Goal: Task Accomplishment & Management: Manage account settings

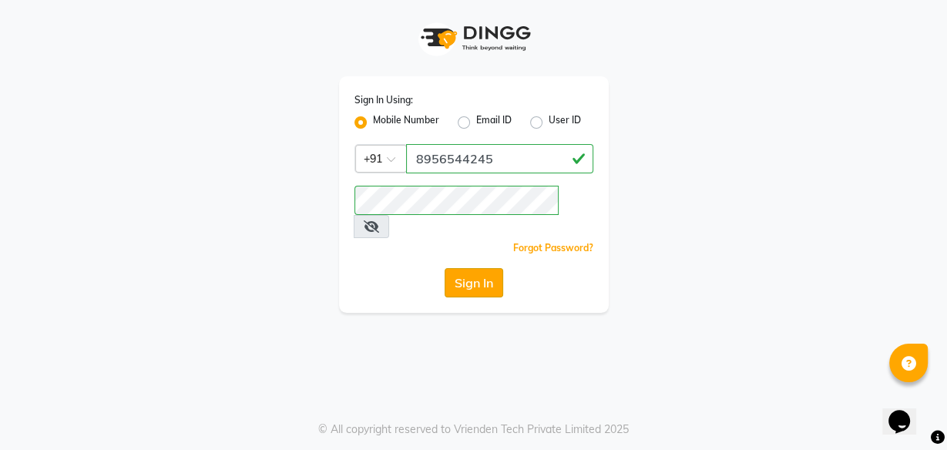
click at [472, 268] on button "Sign In" at bounding box center [474, 282] width 59 height 29
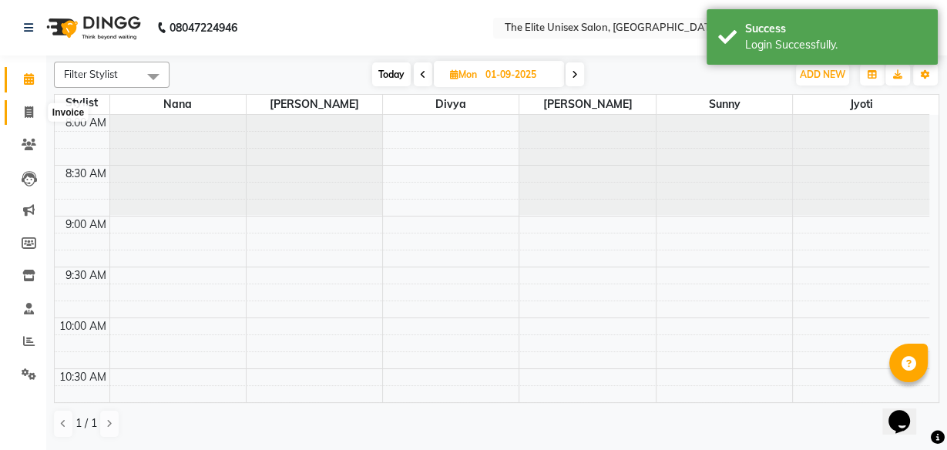
click at [26, 106] on icon at bounding box center [29, 112] width 8 height 12
select select "service"
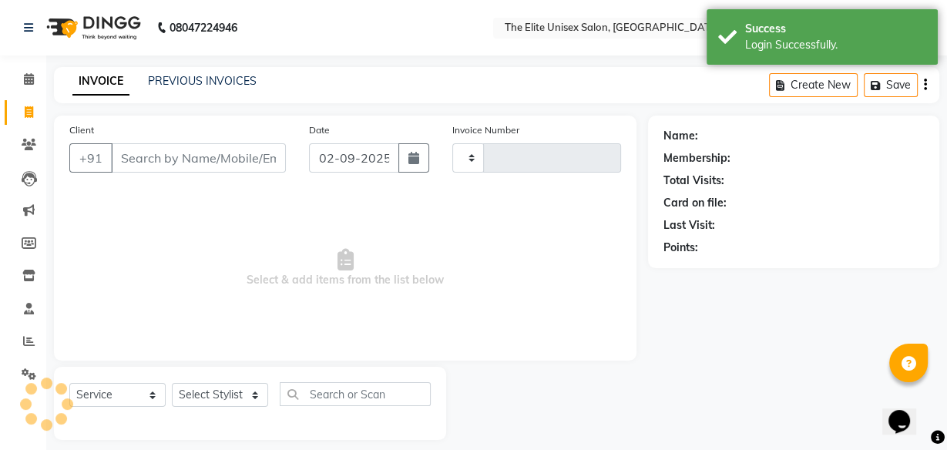
type input "2279"
select select "7086"
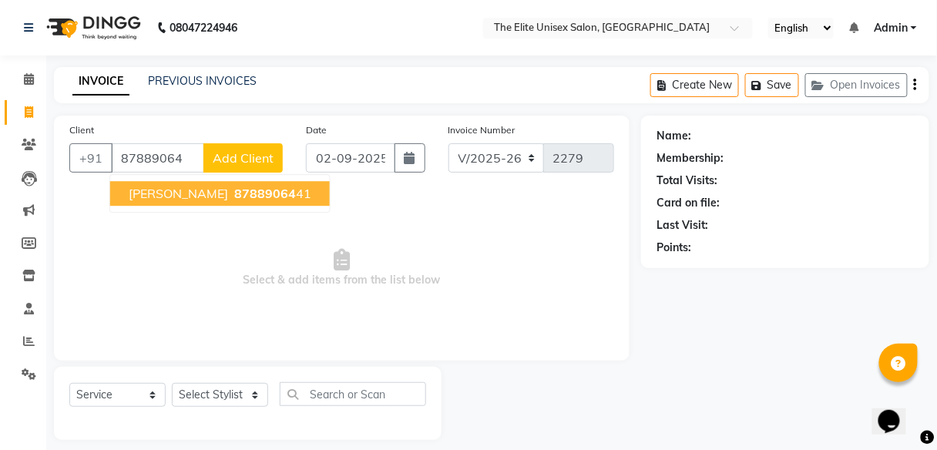
click at [279, 192] on button "[PERSON_NAME] 87889064 41" at bounding box center [220, 193] width 220 height 25
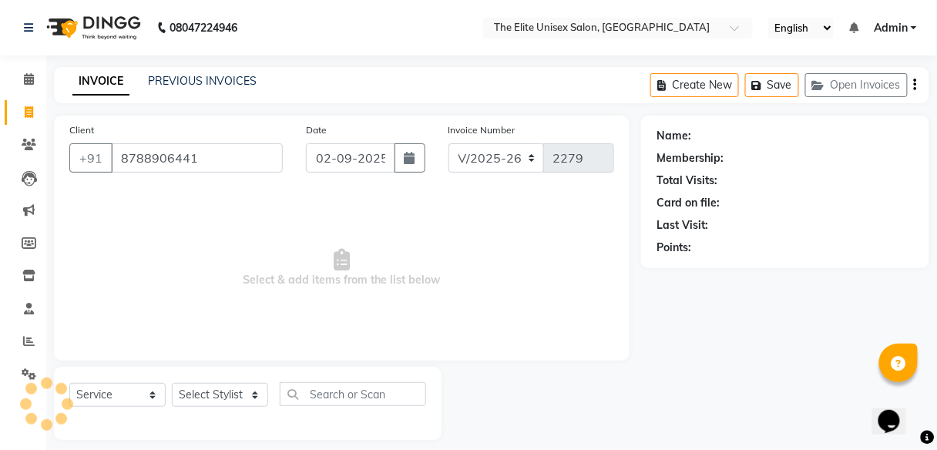
type input "8788906441"
select select "1: Object"
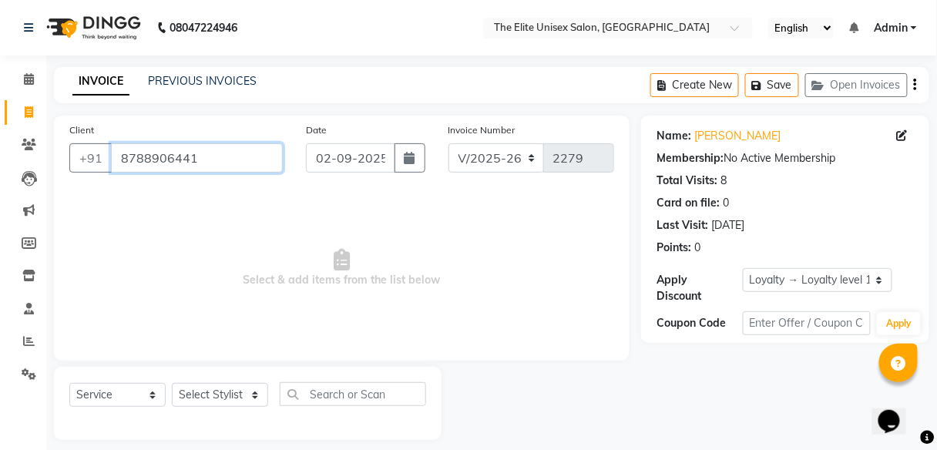
click at [190, 157] on input "8788906441" at bounding box center [197, 157] width 172 height 29
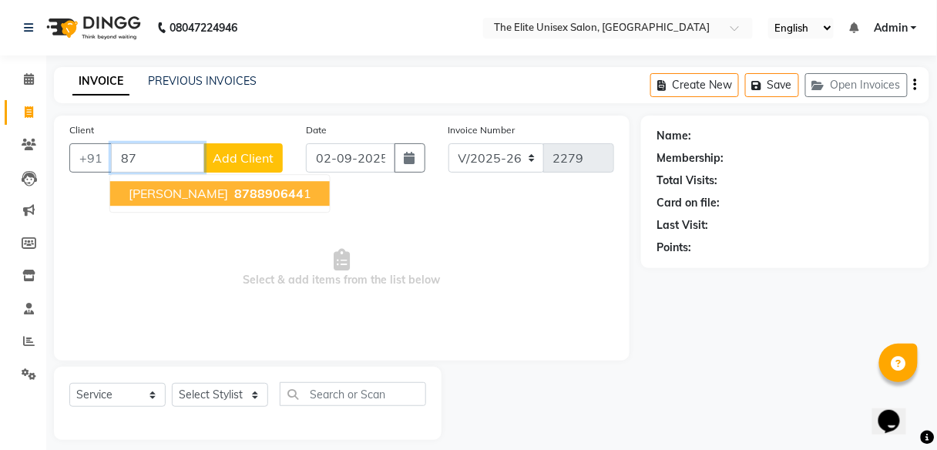
type input "8"
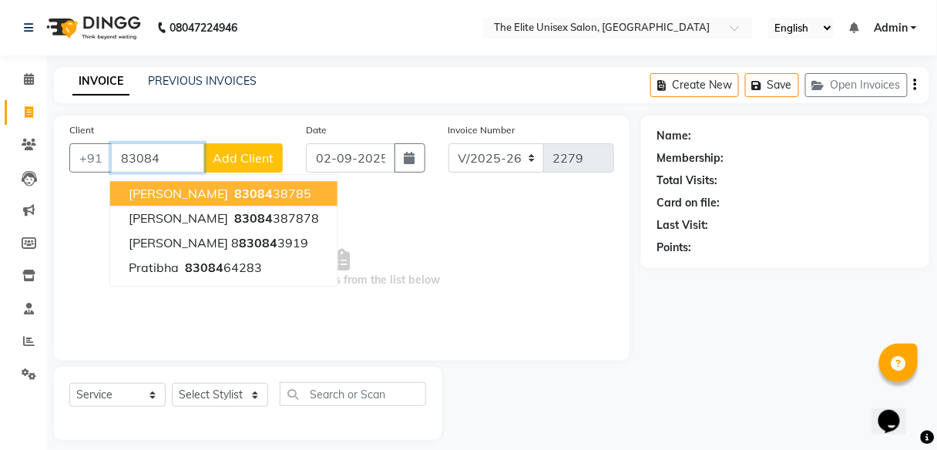
click at [270, 191] on button "[PERSON_NAME] 83084 38785" at bounding box center [223, 193] width 227 height 25
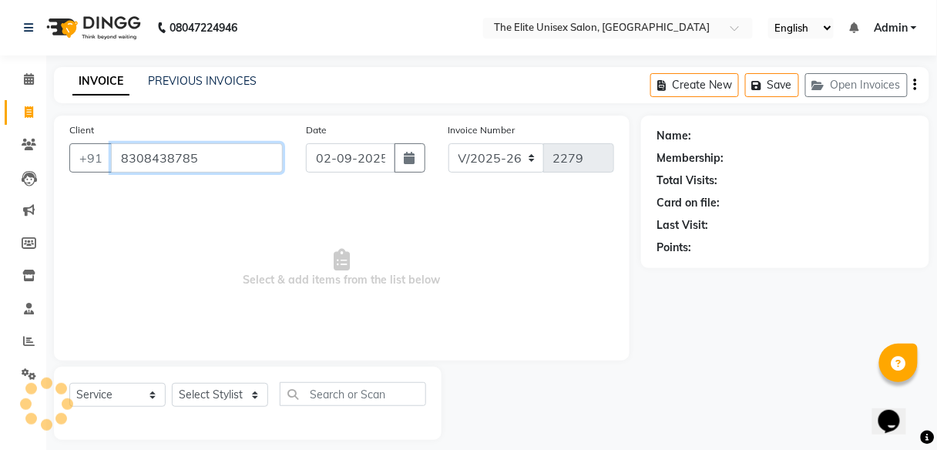
type input "8308438785"
select select "1: Object"
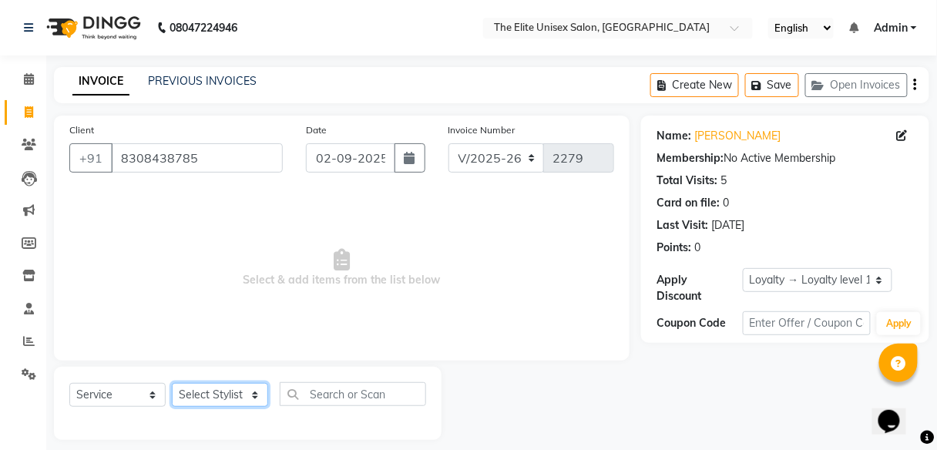
click at [213, 391] on select "Select Stylist [PERSON_NAME] Sunny" at bounding box center [220, 395] width 96 height 24
select select "85942"
click at [172, 383] on select "Select Stylist [PERSON_NAME] Sunny" at bounding box center [220, 395] width 96 height 24
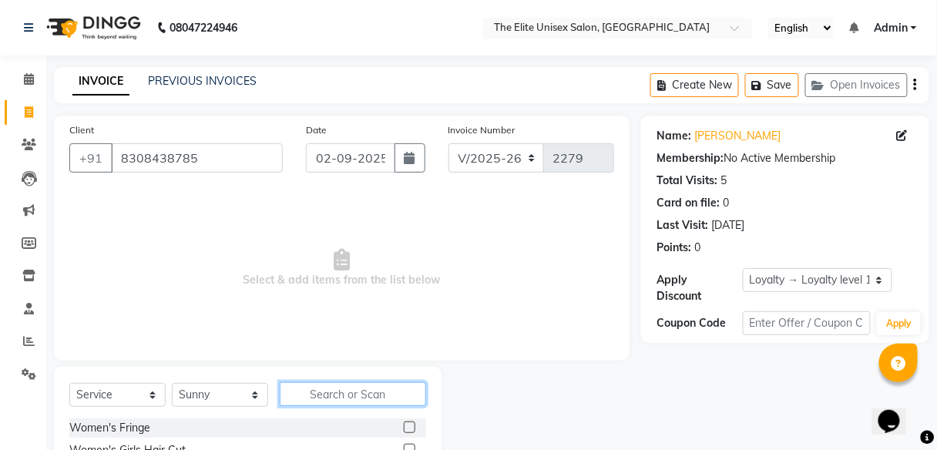
click at [354, 395] on input "text" at bounding box center [353, 394] width 146 height 24
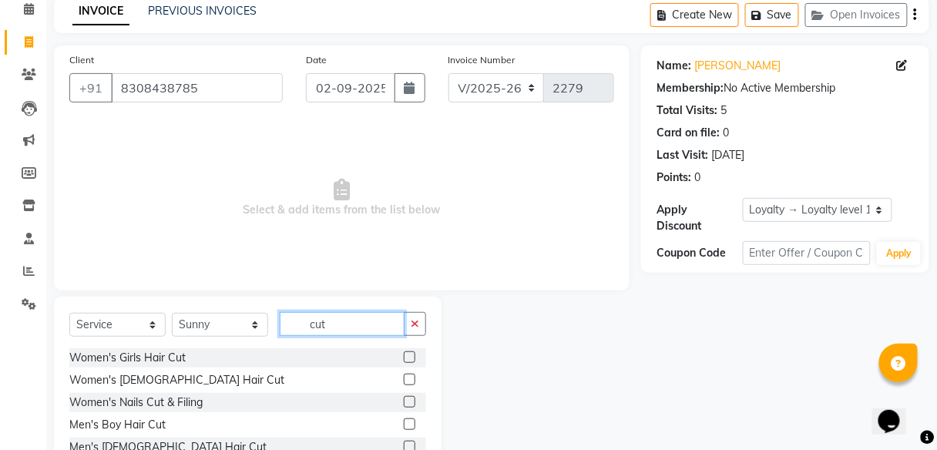
scroll to position [124, 0]
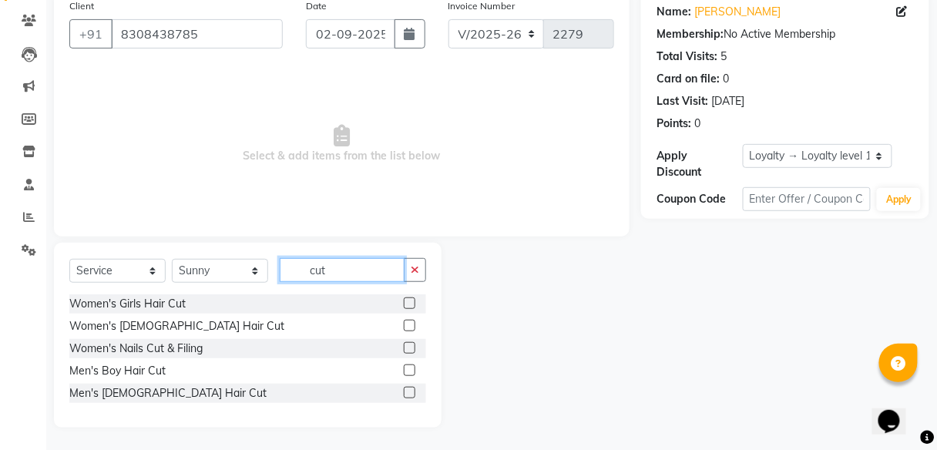
type input "cut"
click at [409, 389] on label at bounding box center [410, 393] width 12 height 12
click at [409, 389] on input "checkbox" at bounding box center [409, 393] width 10 height 10
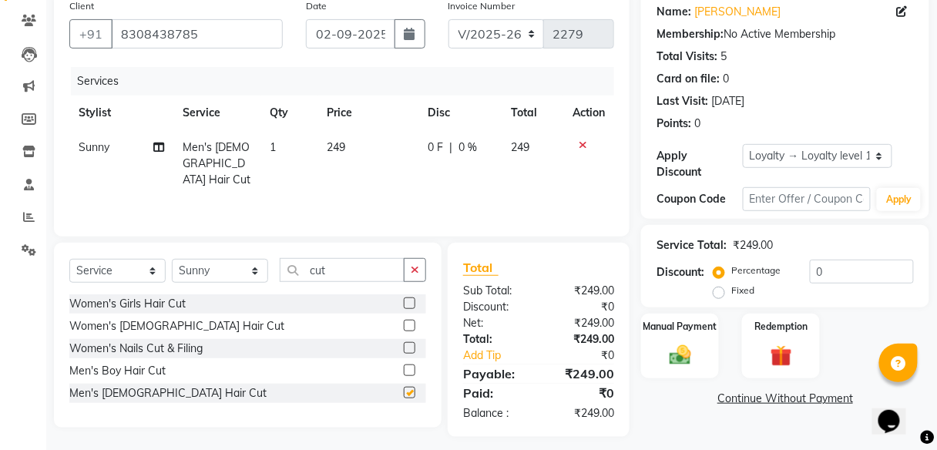
checkbox input "false"
click at [765, 143] on div "Name: [PERSON_NAME] Membership: No Active Membership Total Visits: 5 Card on fi…" at bounding box center [785, 105] width 288 height 227
click at [761, 156] on select "Select Loyalty → Loyalty level 1 → All Customers" at bounding box center [818, 156] width 150 height 24
click at [677, 327] on label "Manual Payment" at bounding box center [680, 325] width 77 height 15
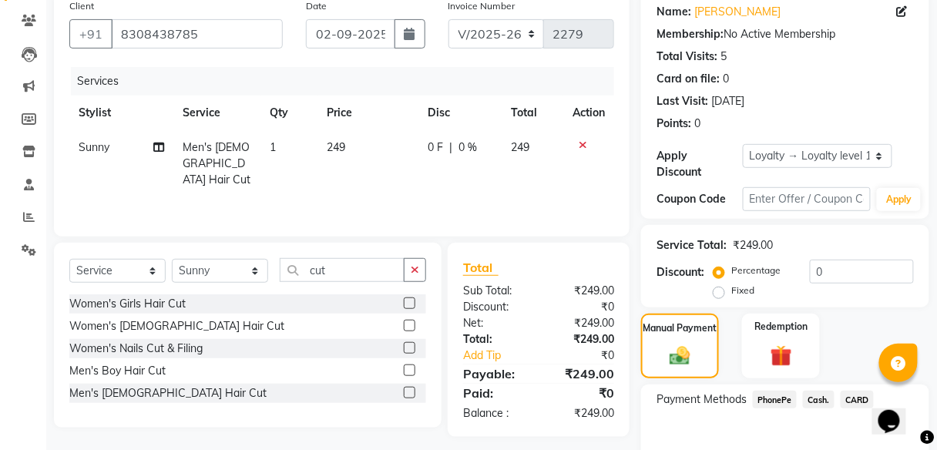
click at [809, 396] on span "Cash." at bounding box center [819, 400] width 32 height 18
click at [821, 392] on span "Cash." at bounding box center [819, 400] width 32 height 18
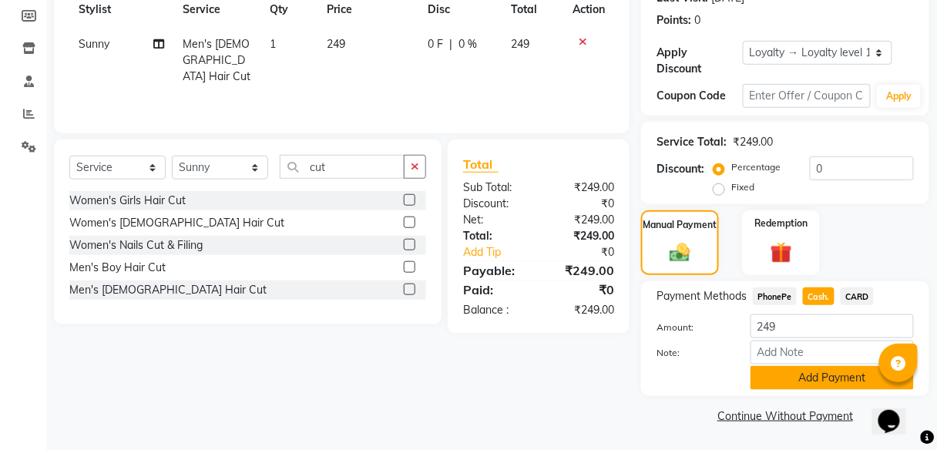
click at [825, 375] on button "Add Payment" at bounding box center [832, 378] width 163 height 24
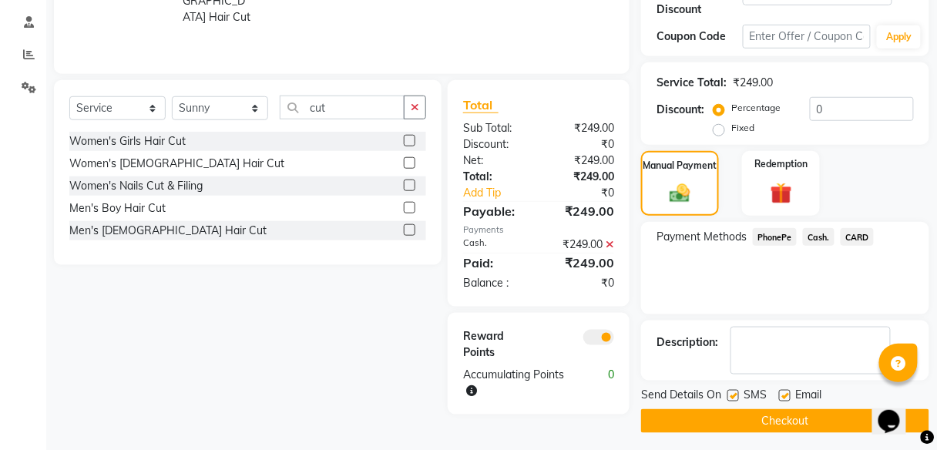
scroll to position [291, 0]
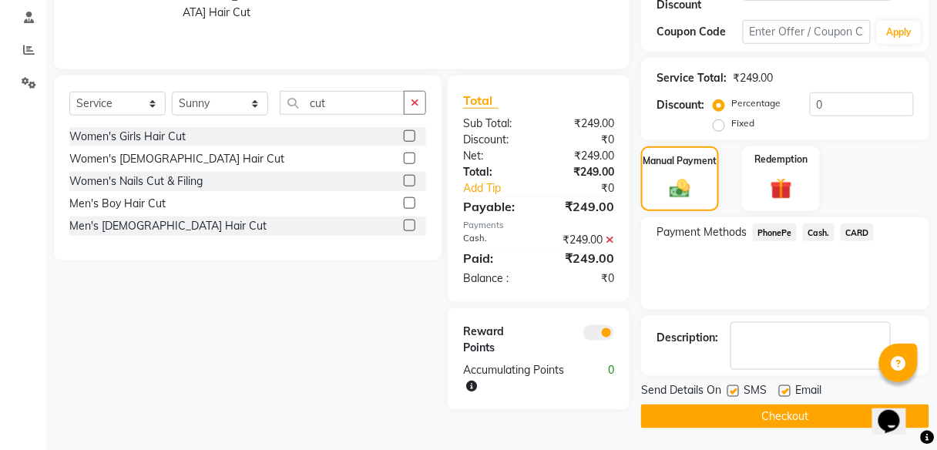
click at [809, 411] on button "Checkout" at bounding box center [785, 417] width 288 height 24
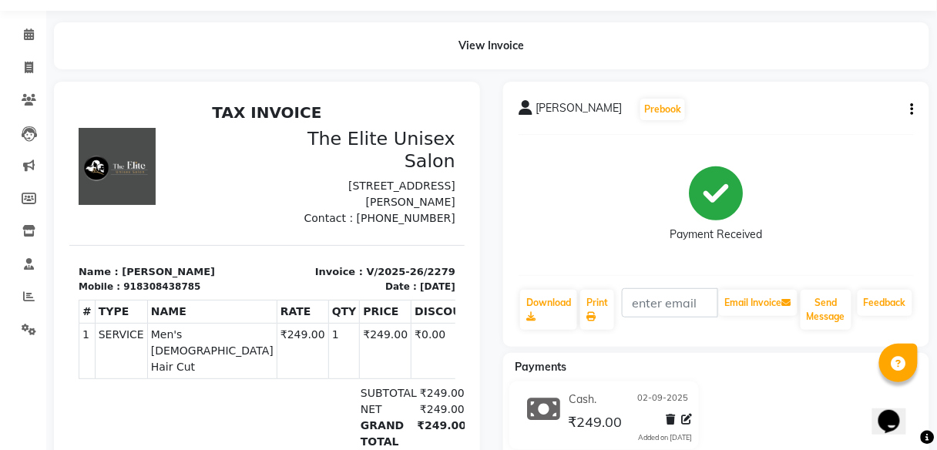
scroll to position [46, 0]
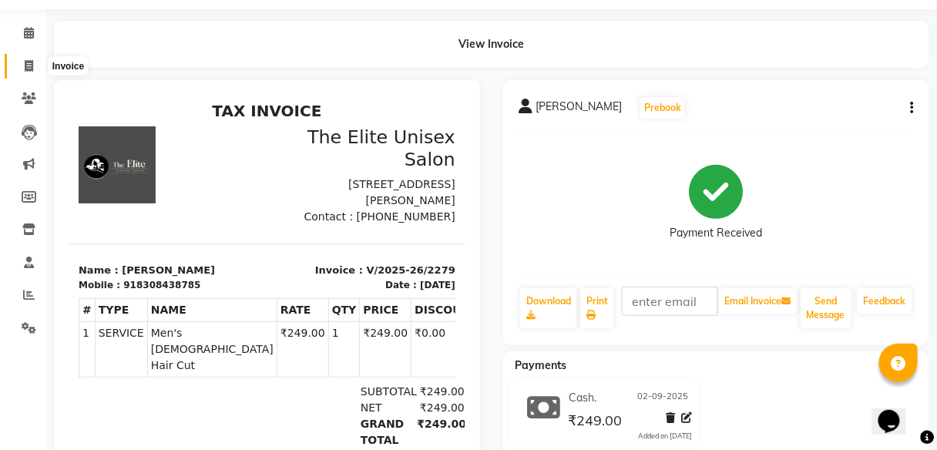
click at [28, 64] on icon at bounding box center [29, 66] width 8 height 12
select select "7086"
select select "service"
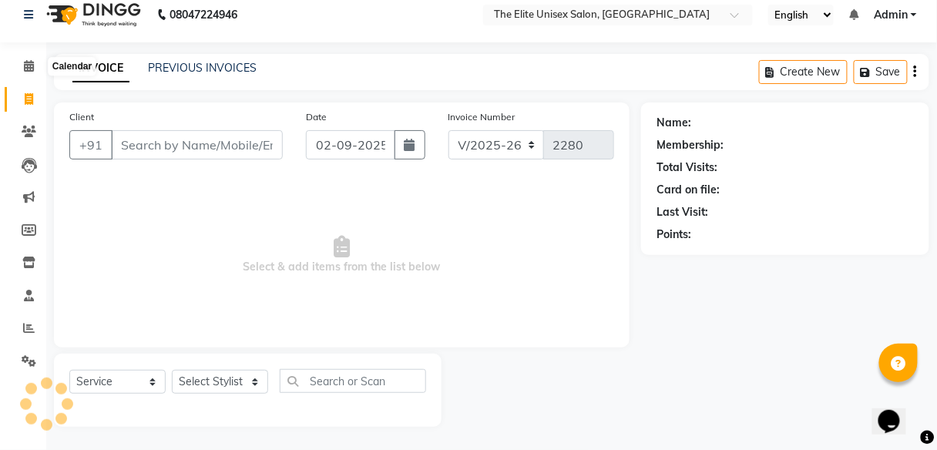
scroll to position [12, 0]
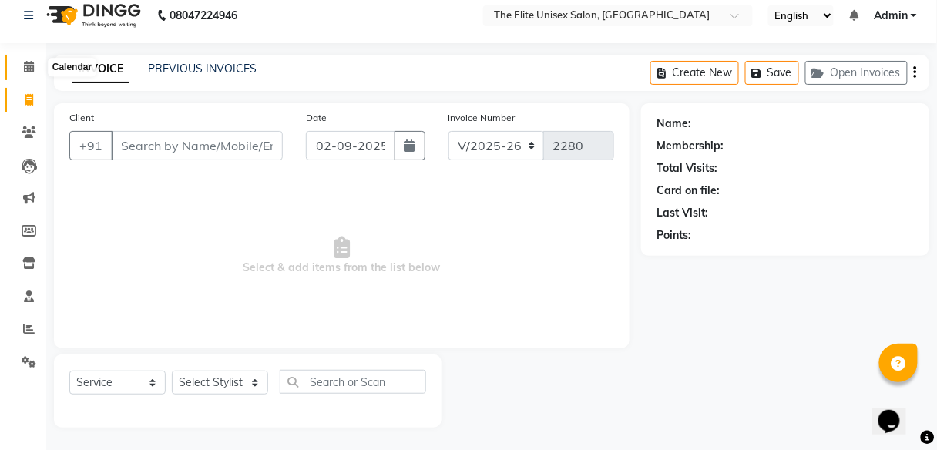
click at [21, 67] on span at bounding box center [28, 68] width 27 height 18
click at [21, 67] on link "Calendar" at bounding box center [23, 67] width 37 height 25
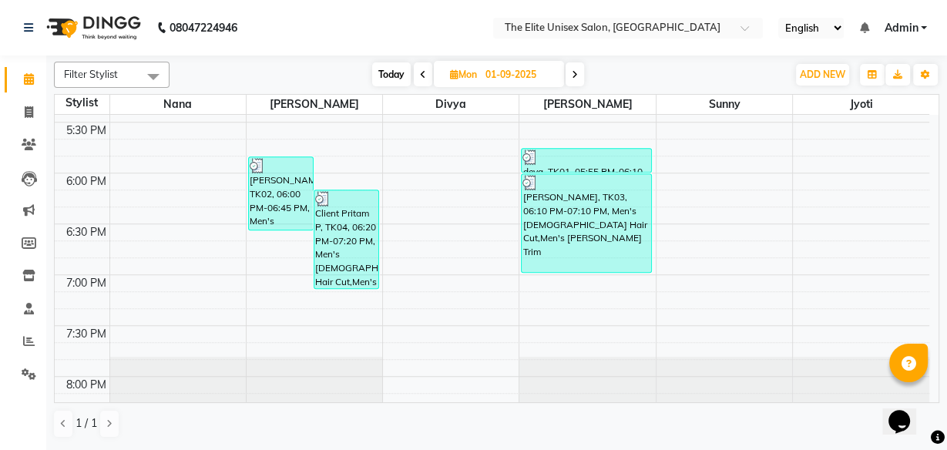
scroll to position [1012, 0]
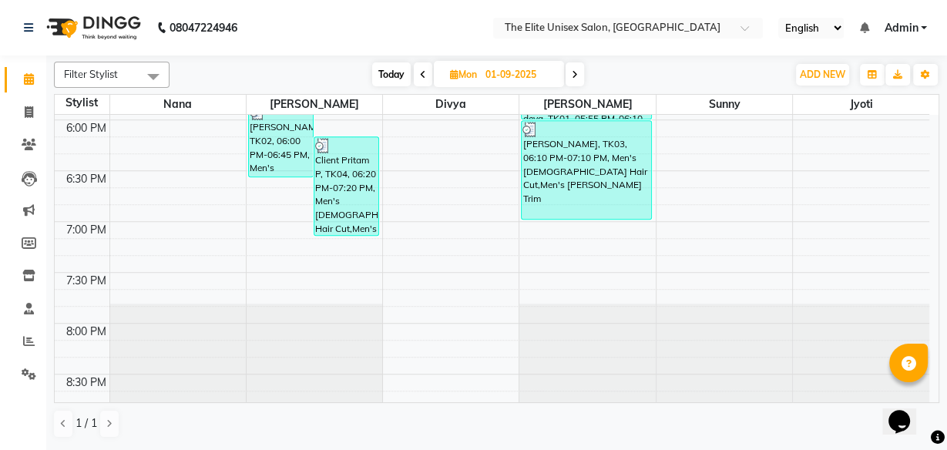
click at [389, 71] on span "Today" at bounding box center [391, 74] width 39 height 24
type input "02-09-2025"
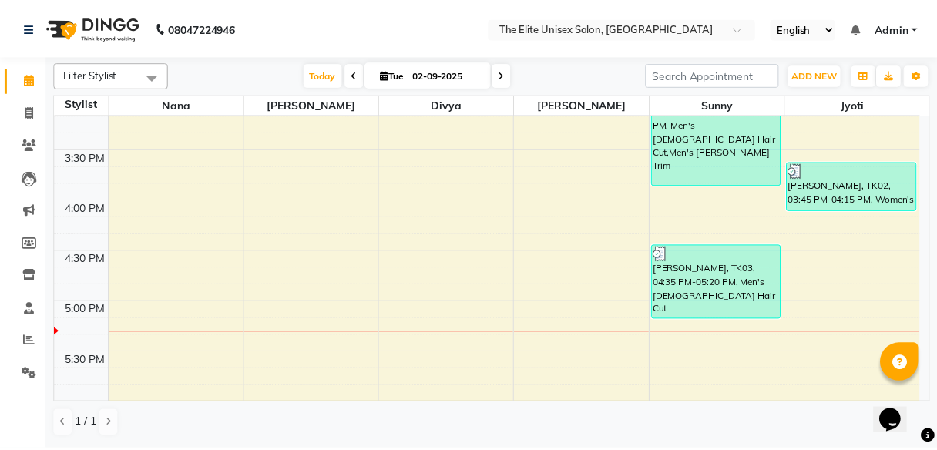
scroll to position [727, 0]
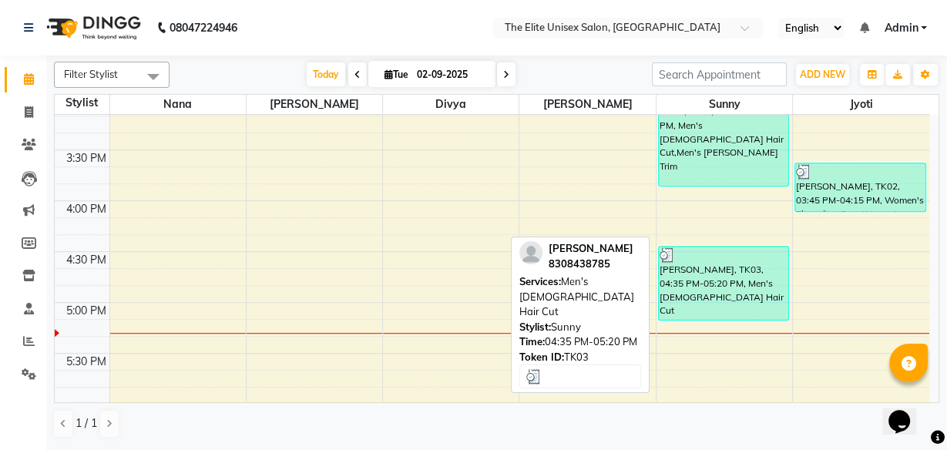
click at [705, 294] on div "[PERSON_NAME], TK03, 04:35 PM-05:20 PM, Men's [DEMOGRAPHIC_DATA] Hair Cut" at bounding box center [723, 283] width 129 height 73
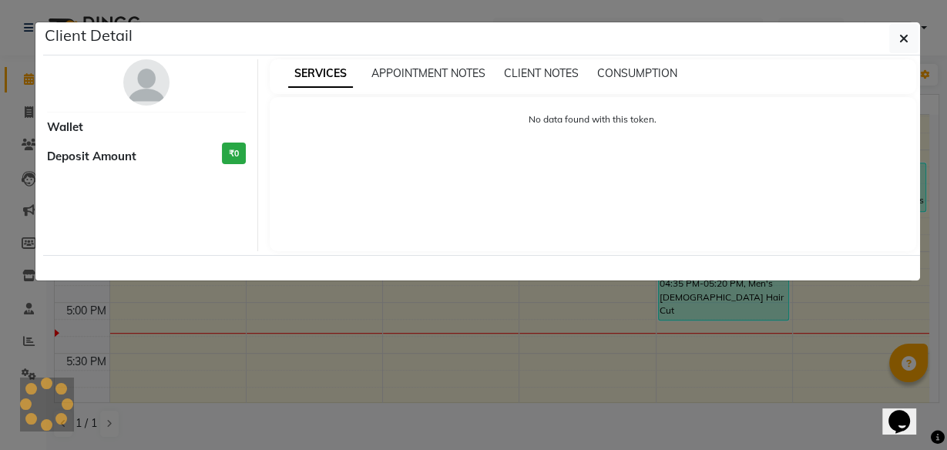
select select "3"
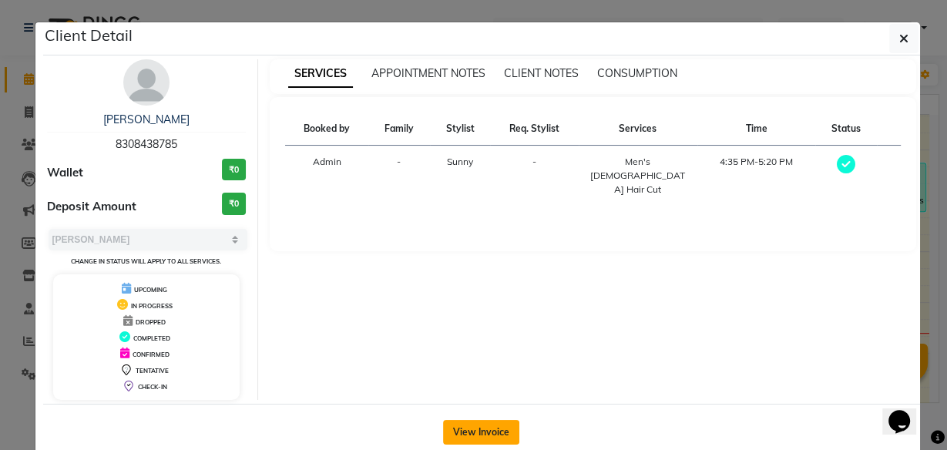
click at [470, 431] on button "View Invoice" at bounding box center [481, 432] width 76 height 25
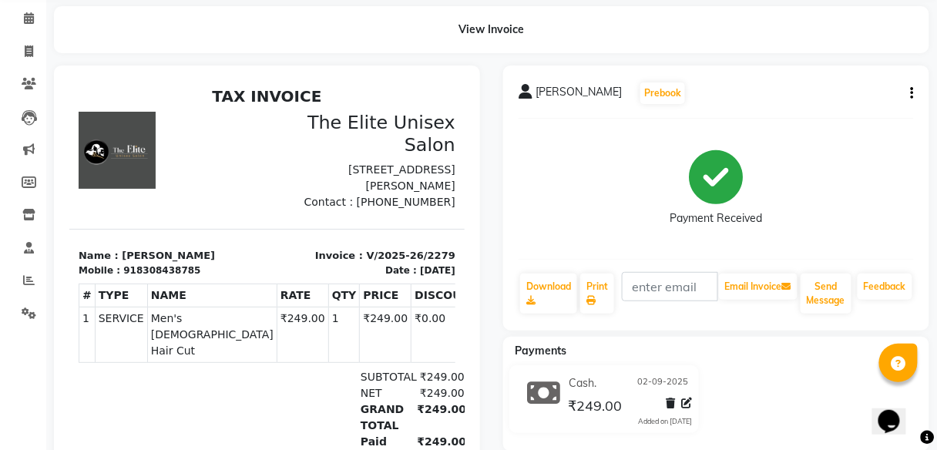
scroll to position [55, 0]
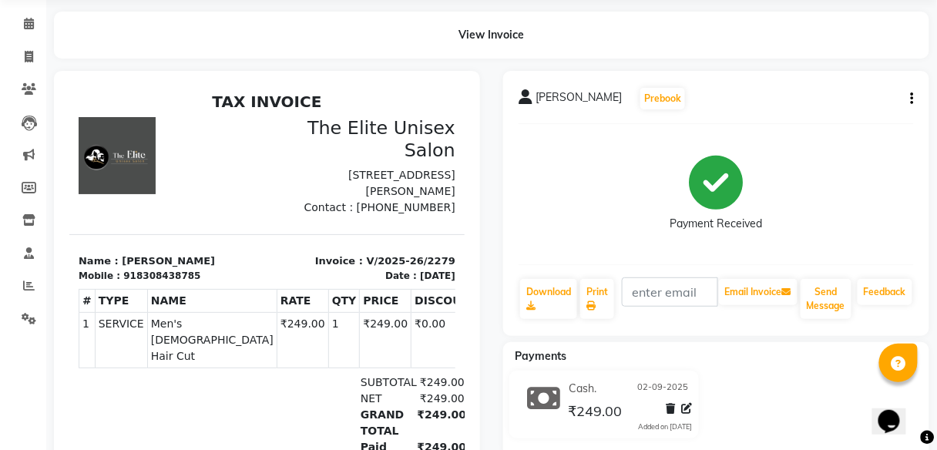
click at [910, 92] on button "button" at bounding box center [909, 99] width 9 height 16
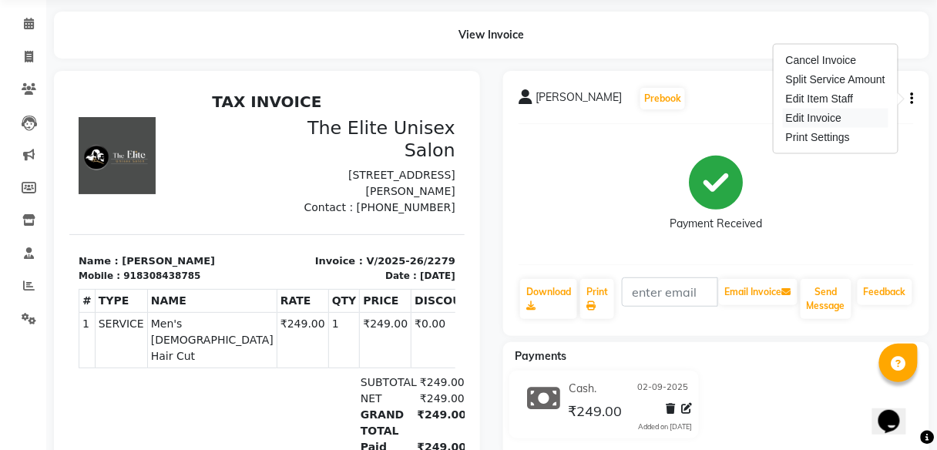
click at [820, 113] on div "Edit Invoice" at bounding box center [836, 118] width 106 height 19
select select "service"
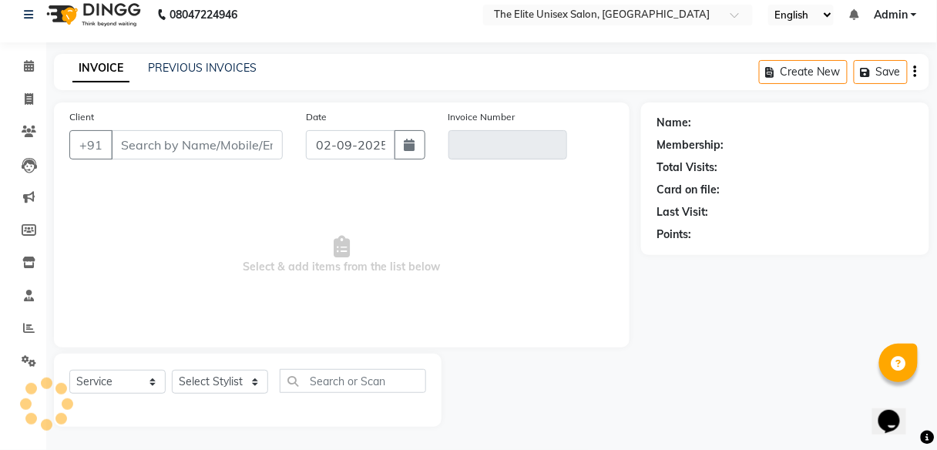
scroll to position [12, 0]
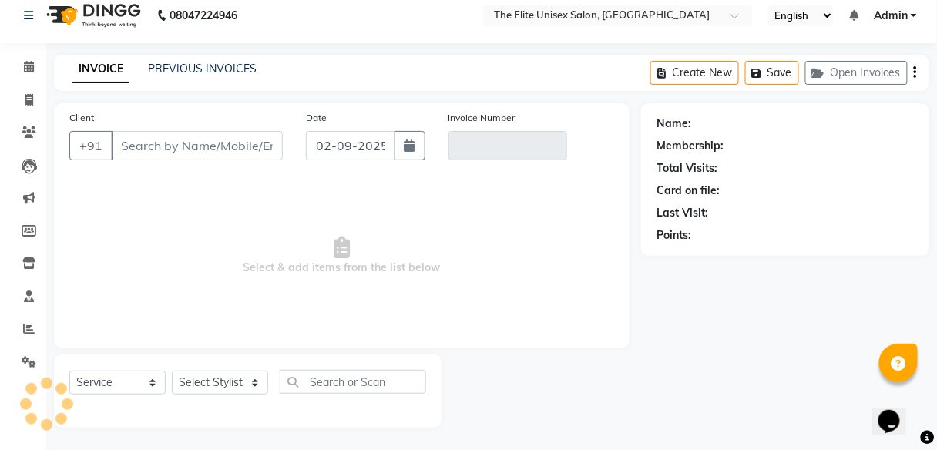
type input "8308438785"
type input "V/2025-26/2279"
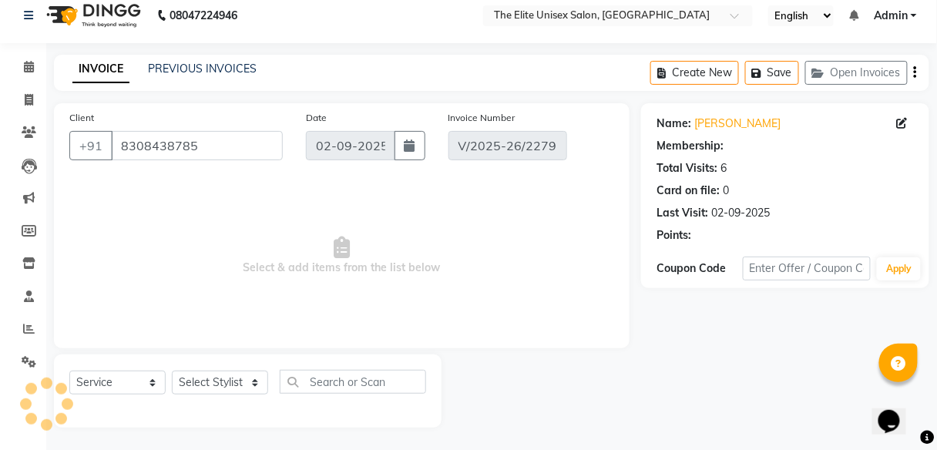
select select "select"
select select "1: Object"
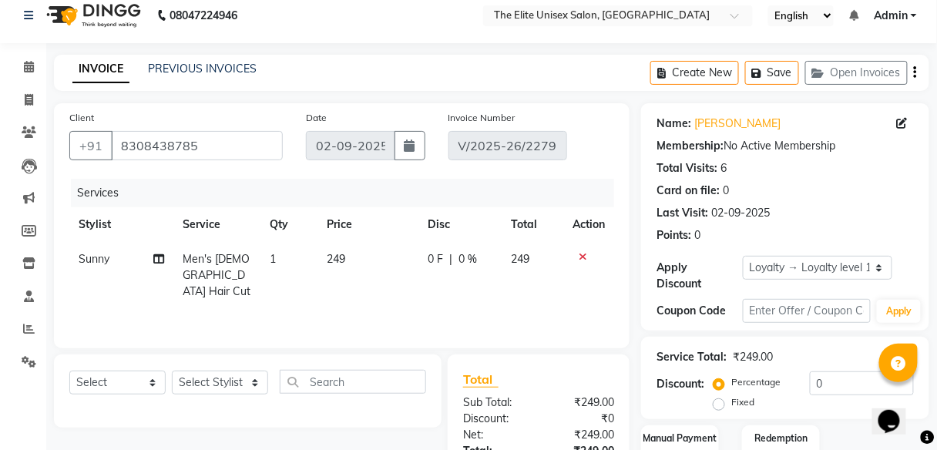
click at [438, 260] on span "0 F" at bounding box center [435, 259] width 15 height 16
select select "85942"
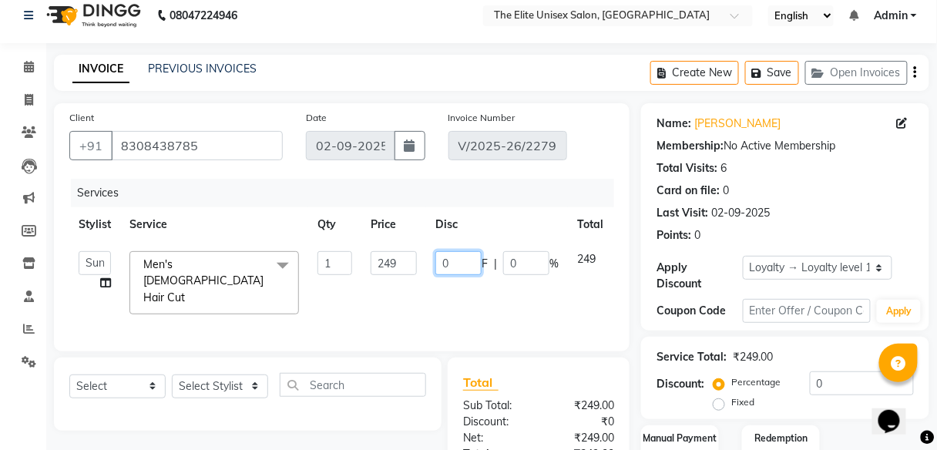
click at [446, 261] on input "0" at bounding box center [458, 263] width 46 height 24
type input "49"
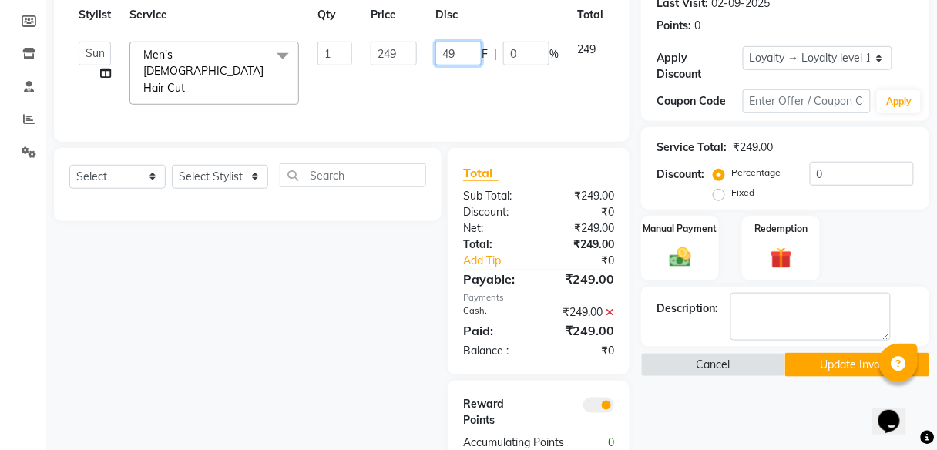
scroll to position [273, 0]
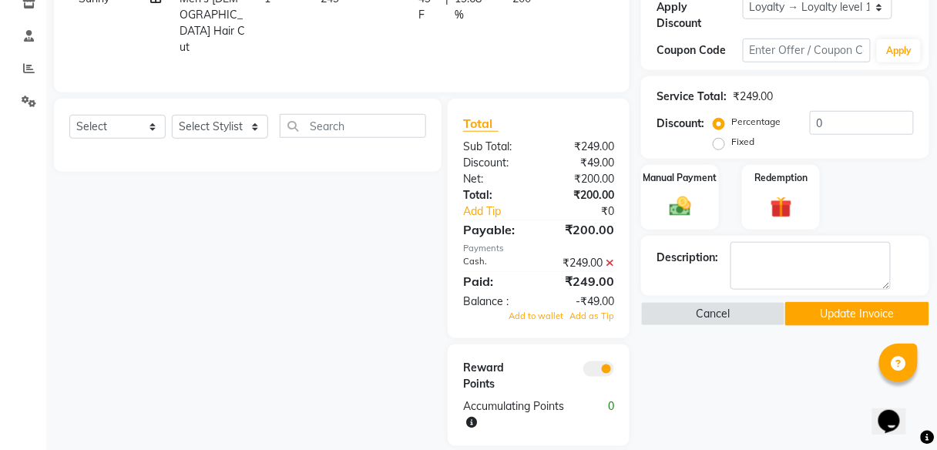
click at [842, 316] on button "Update Invoice" at bounding box center [857, 314] width 144 height 24
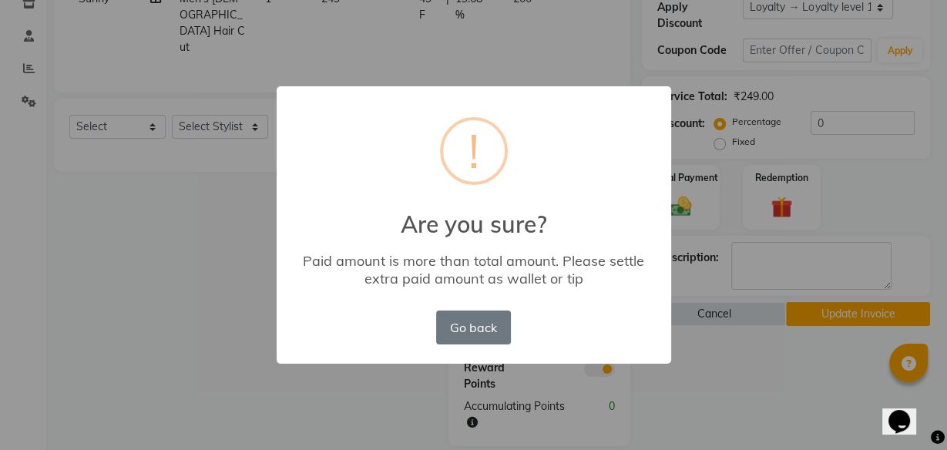
click at [742, 361] on div "× ! Are you sure? Paid amount is more than total amount. Please settle extra pa…" at bounding box center [473, 225] width 947 height 450
click at [475, 321] on button "Go back" at bounding box center [473, 328] width 74 height 34
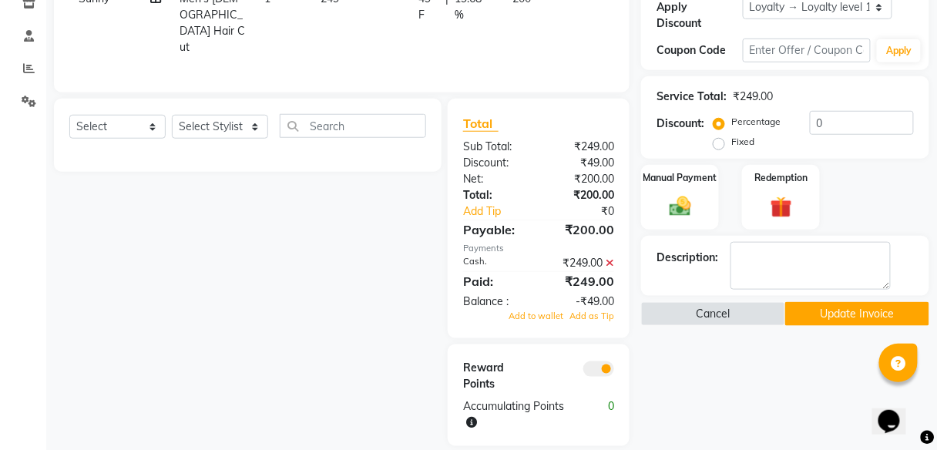
click at [610, 257] on icon at bounding box center [610, 262] width 8 height 11
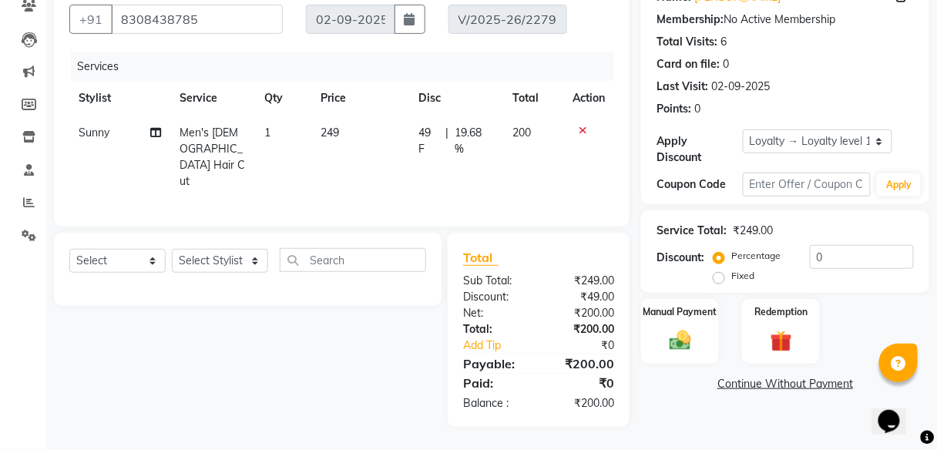
scroll to position [133, 0]
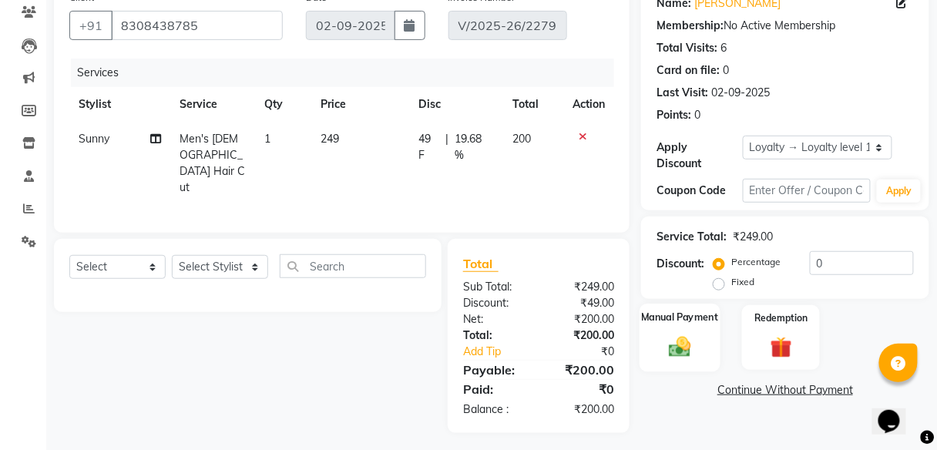
click at [690, 337] on img at bounding box center [680, 347] width 36 height 26
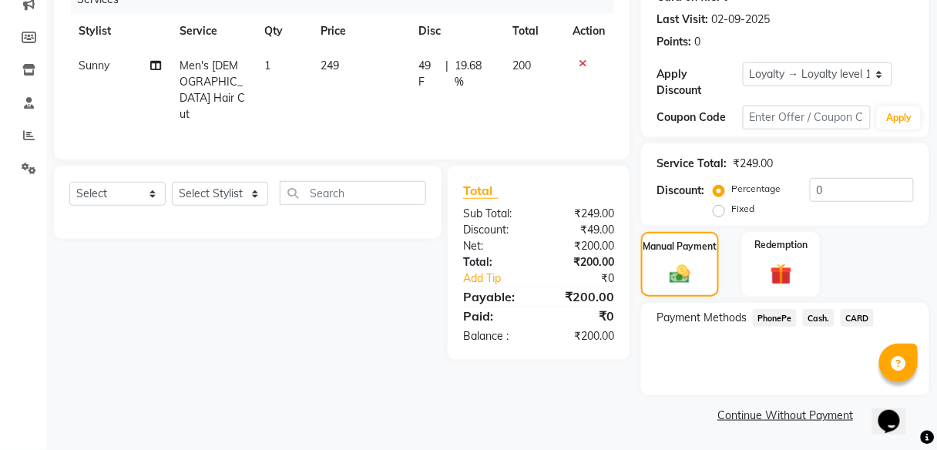
click at [821, 312] on span "Cash." at bounding box center [819, 318] width 32 height 18
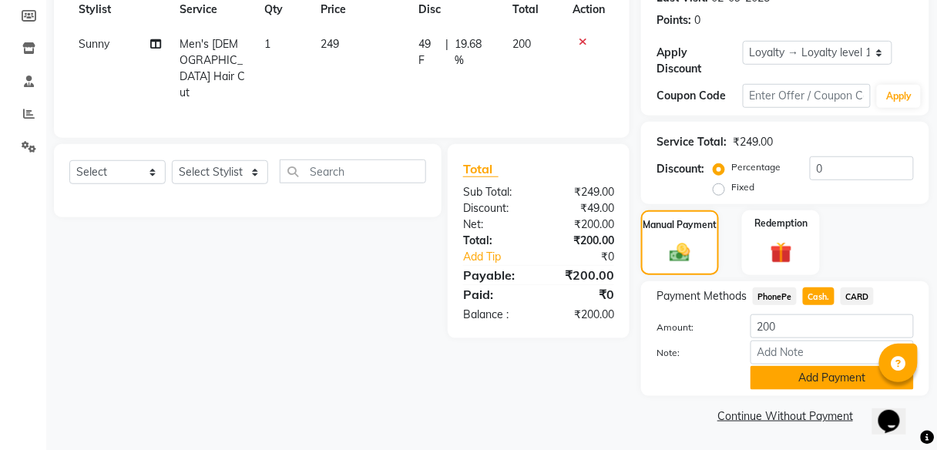
click at [819, 374] on button "Add Payment" at bounding box center [832, 378] width 163 height 24
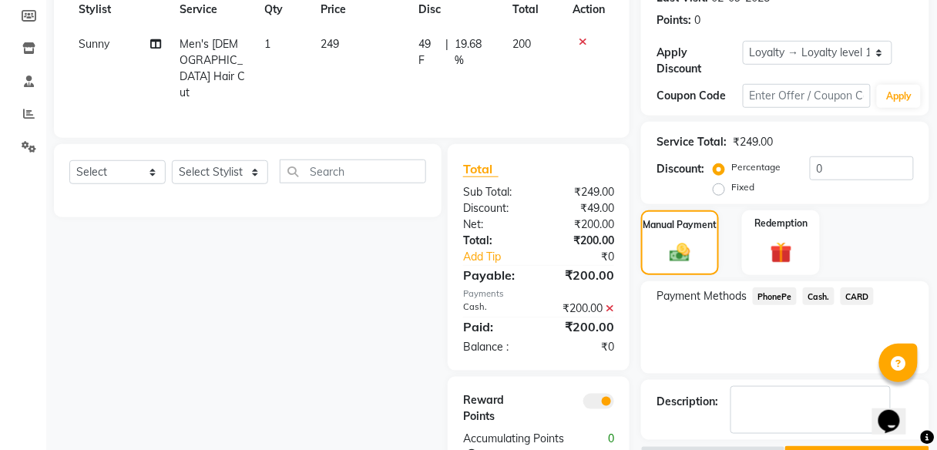
scroll to position [273, 0]
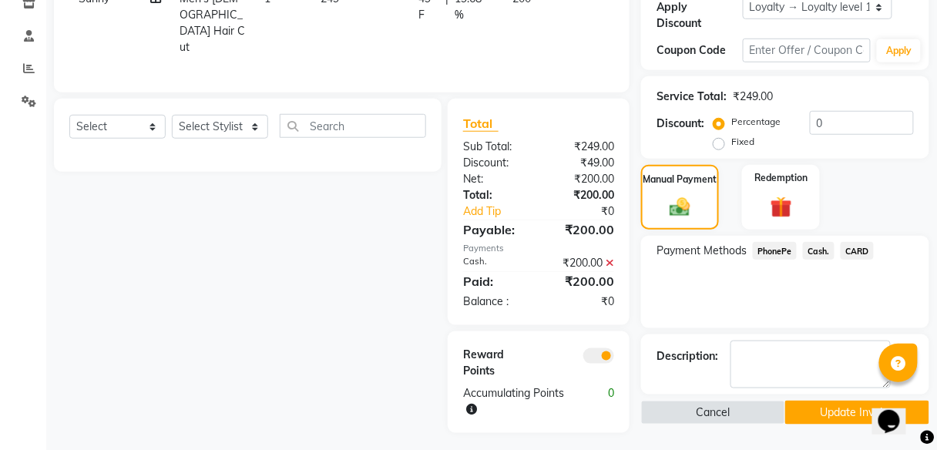
click at [841, 412] on button "Update Invoice" at bounding box center [857, 413] width 144 height 24
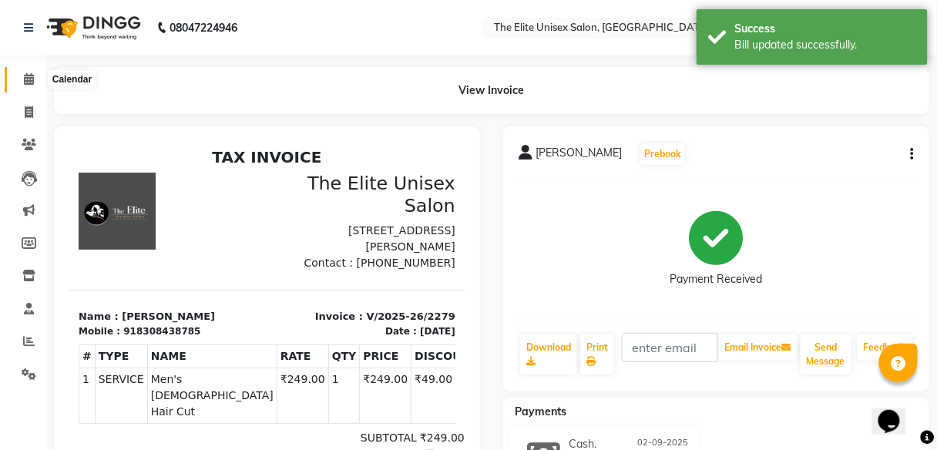
click at [24, 81] on icon at bounding box center [29, 79] width 10 height 12
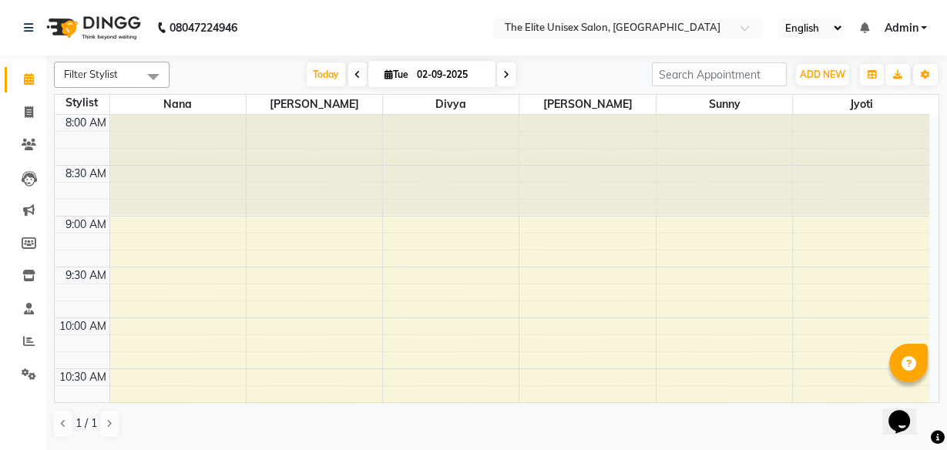
click at [503, 75] on icon at bounding box center [506, 74] width 6 height 9
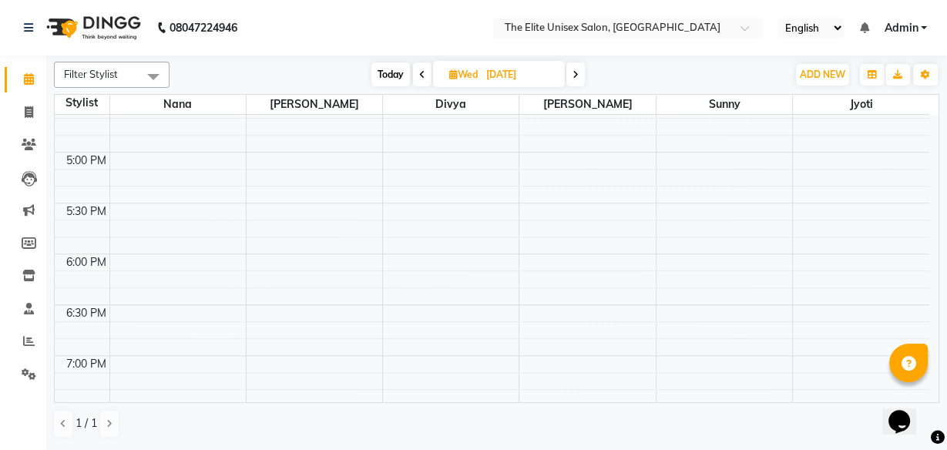
scroll to position [887, 0]
click at [391, 80] on span "Today" at bounding box center [390, 74] width 39 height 24
type input "02-09-2025"
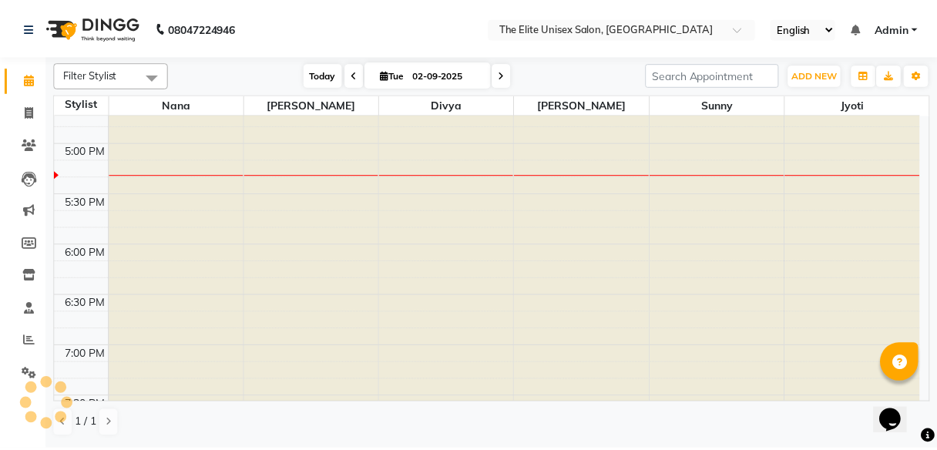
scroll to position [901, 0]
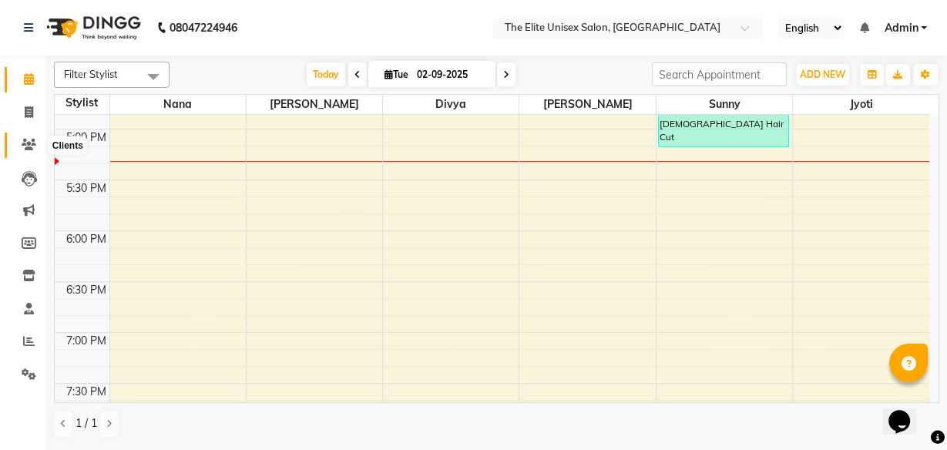
click at [24, 137] on span at bounding box center [28, 145] width 27 height 18
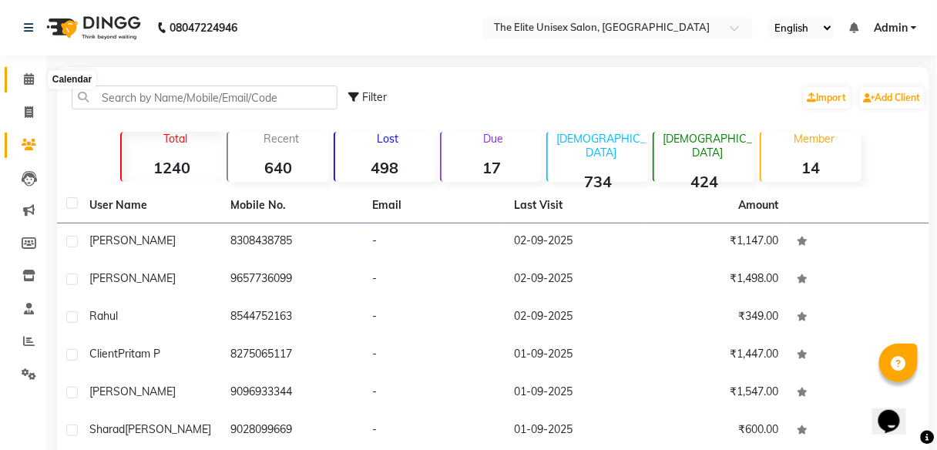
click at [29, 71] on span at bounding box center [28, 80] width 27 height 18
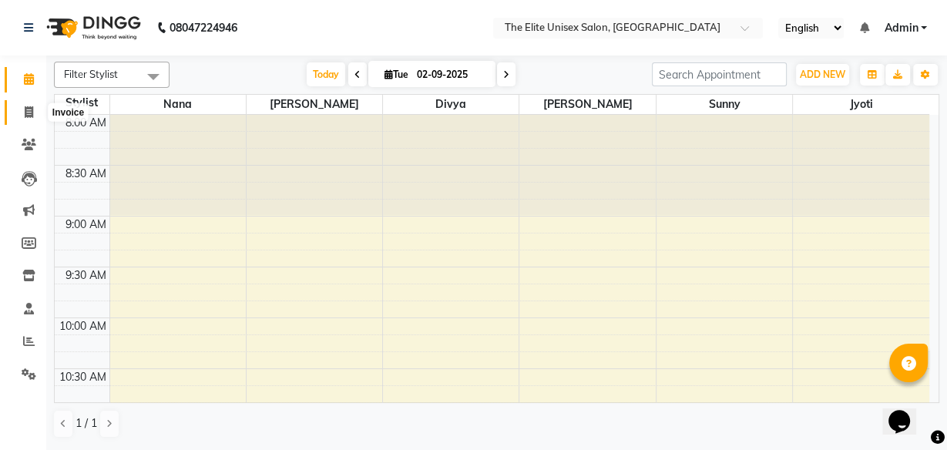
click at [27, 106] on icon at bounding box center [29, 112] width 8 height 12
select select "service"
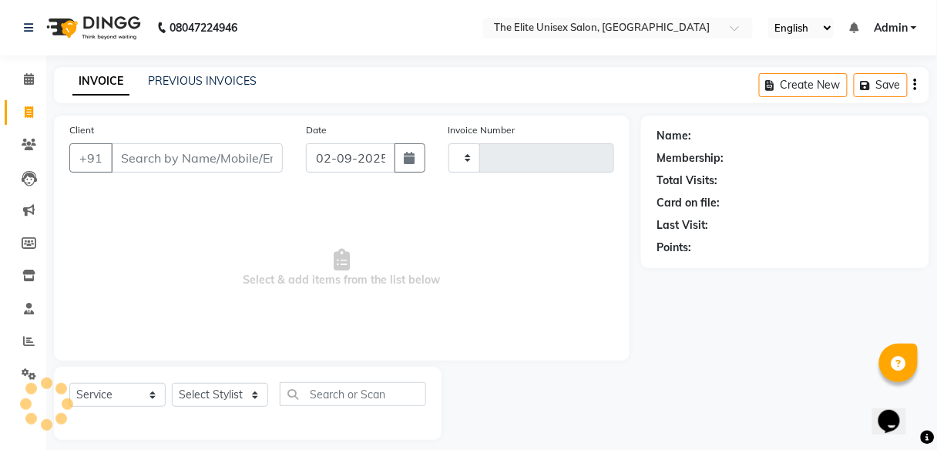
type input "2280"
select select "7086"
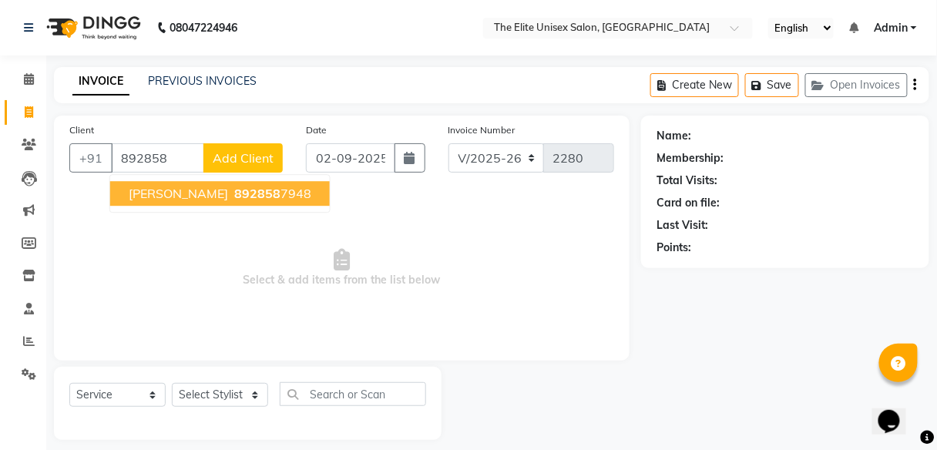
click at [234, 186] on span "892858" at bounding box center [257, 193] width 46 height 15
type input "8928587948"
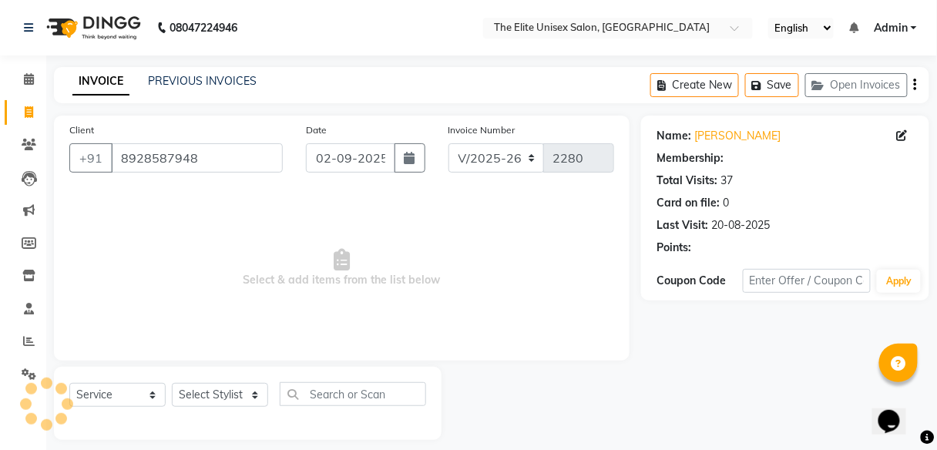
select select "1: Object"
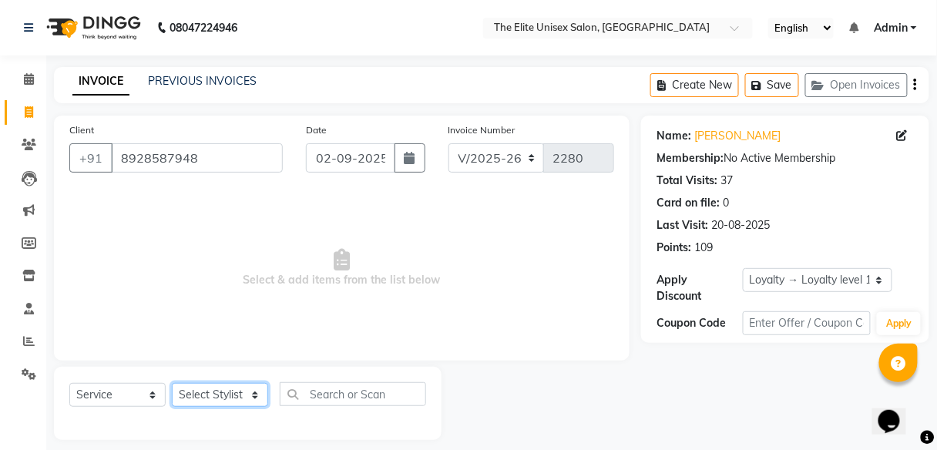
click at [211, 395] on select "Select Stylist [PERSON_NAME] Sunny" at bounding box center [220, 395] width 96 height 24
select select "59551"
click at [172, 383] on select "Select Stylist [PERSON_NAME] Sunny" at bounding box center [220, 395] width 96 height 24
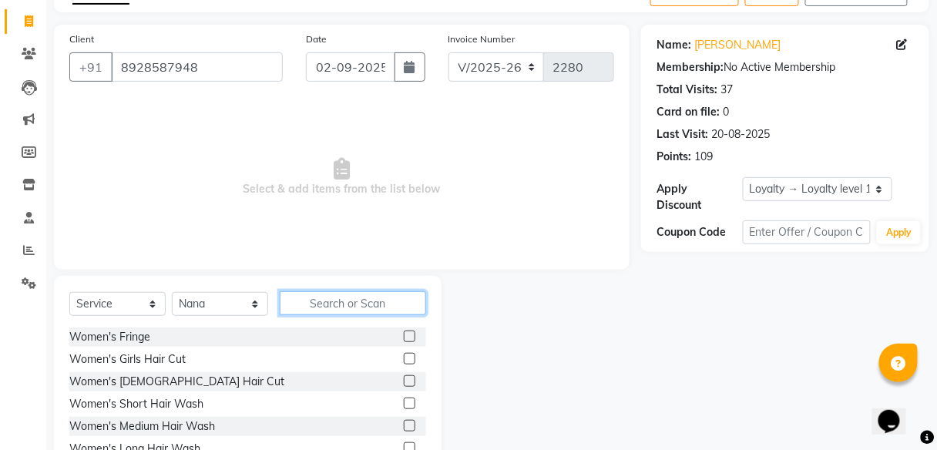
click at [353, 302] on input "text" at bounding box center [353, 303] width 146 height 24
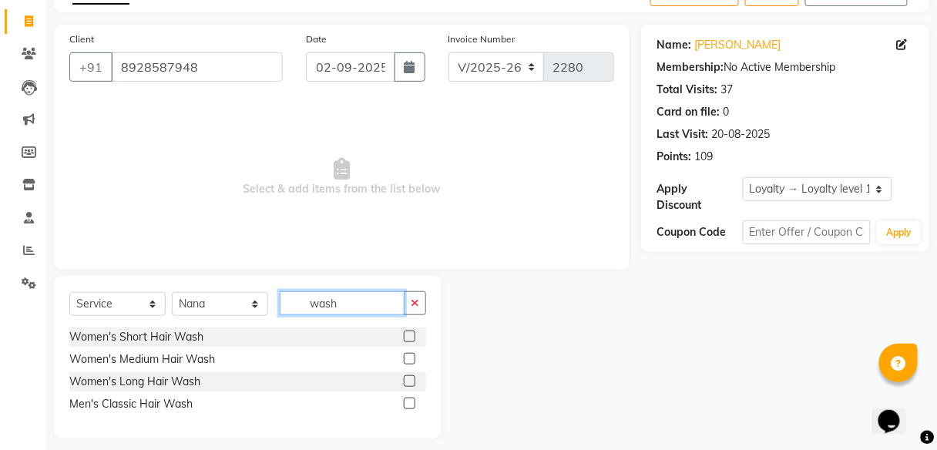
type input "wash"
click at [405, 354] on label at bounding box center [410, 359] width 12 height 12
click at [405, 354] on input "checkbox" at bounding box center [409, 359] width 10 height 10
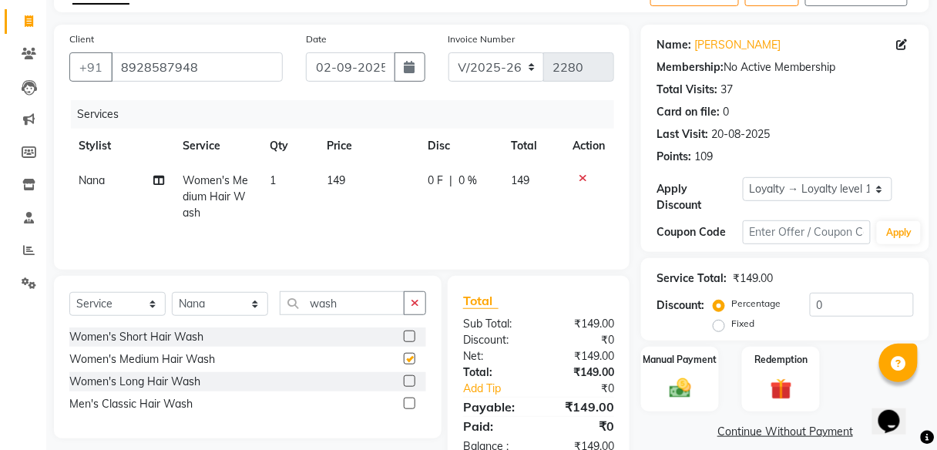
checkbox input "false"
click at [418, 293] on button "button" at bounding box center [415, 303] width 22 height 24
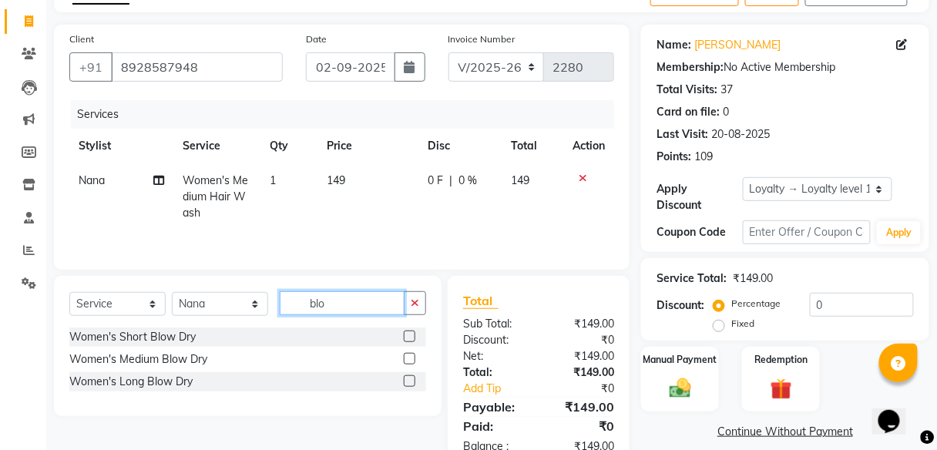
type input "blo"
click at [408, 358] on label at bounding box center [410, 359] width 12 height 12
click at [408, 358] on input "checkbox" at bounding box center [409, 359] width 10 height 10
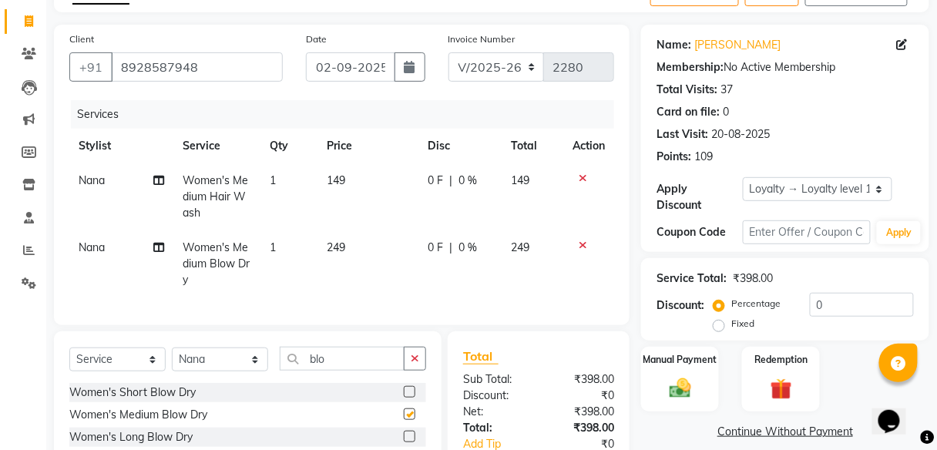
checkbox input "false"
click at [345, 178] on span "149" at bounding box center [337, 180] width 18 height 14
select select "59551"
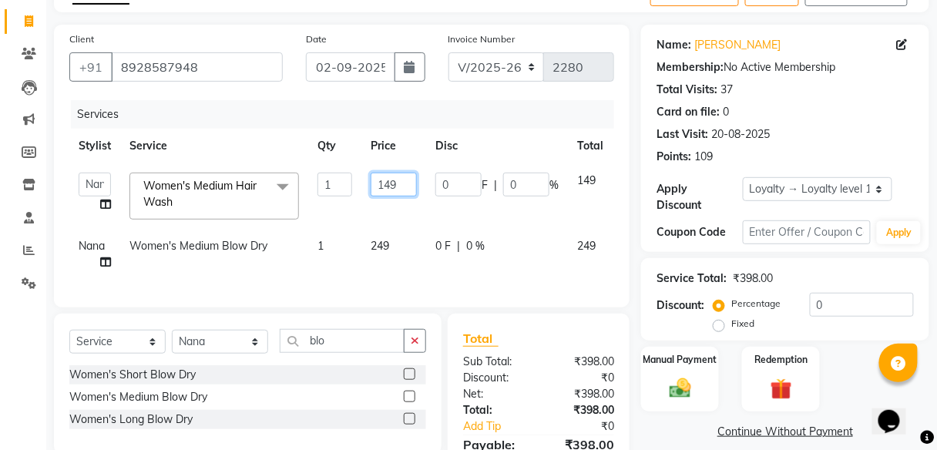
click at [405, 183] on input "149" at bounding box center [394, 185] width 46 height 24
type input "199"
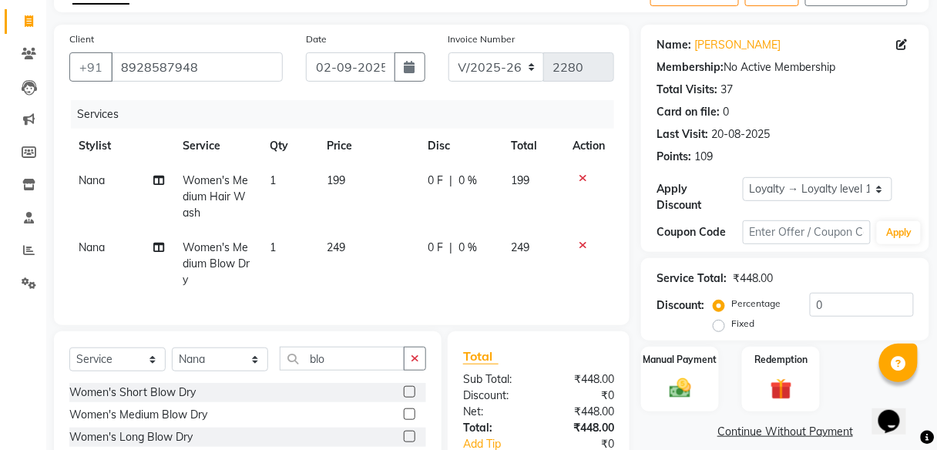
click at [641, 326] on div "Client [PHONE_NUMBER] Date [DATE] Invoice Number V/2025 V/[PHONE_NUMBER] Servic…" at bounding box center [341, 275] width 599 height 501
click at [235, 365] on select "Select Stylist [PERSON_NAME] Sunny" at bounding box center [220, 360] width 96 height 24
select select "89801"
click at [172, 356] on select "Select Stylist [PERSON_NAME] Sunny" at bounding box center [220, 360] width 96 height 24
click at [416, 363] on icon "button" at bounding box center [415, 358] width 8 height 11
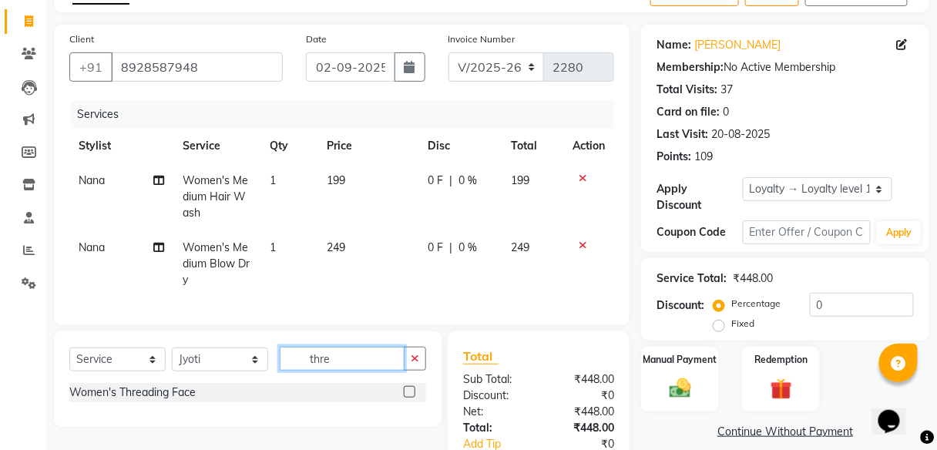
type input "thre"
click at [407, 398] on label at bounding box center [410, 392] width 12 height 12
click at [407, 398] on input "checkbox" at bounding box center [409, 393] width 10 height 10
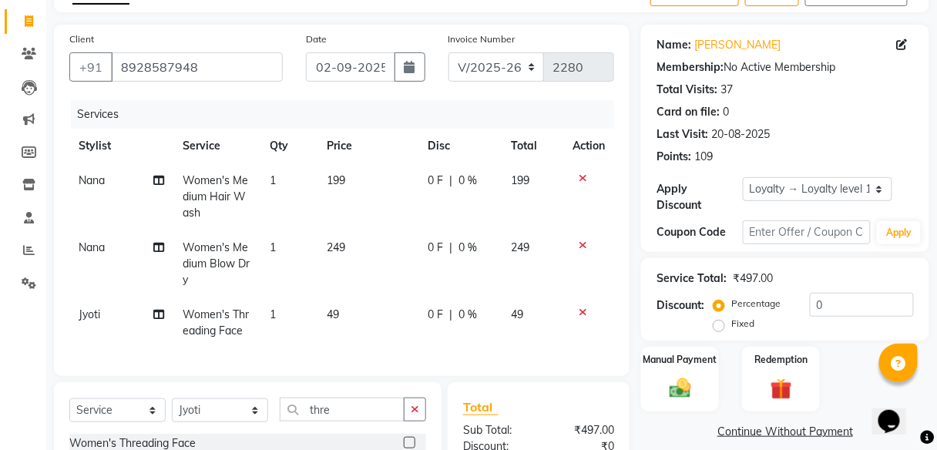
click at [407, 398] on div "Select Service Product Membership Package Voucher Prepaid Gift Card Select Styl…" at bounding box center [248, 430] width 388 height 96
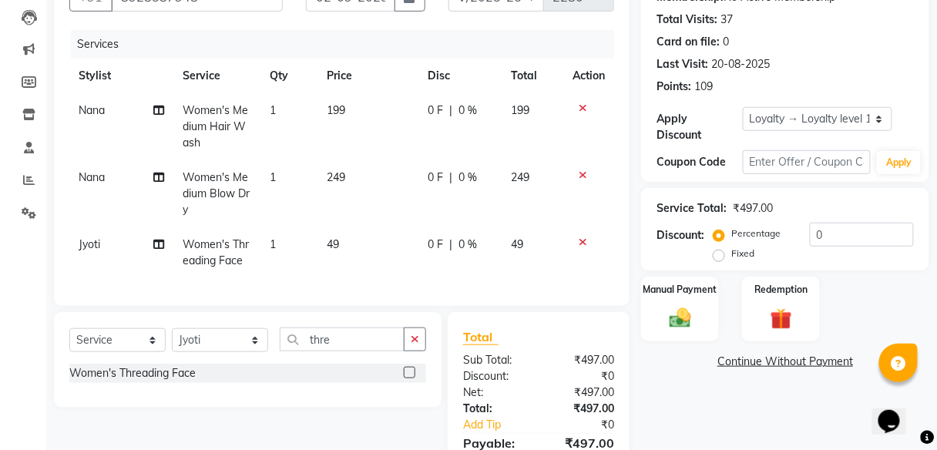
scroll to position [162, 0]
click at [411, 375] on label at bounding box center [410, 372] width 12 height 12
click at [411, 375] on input "checkbox" at bounding box center [409, 373] width 10 height 10
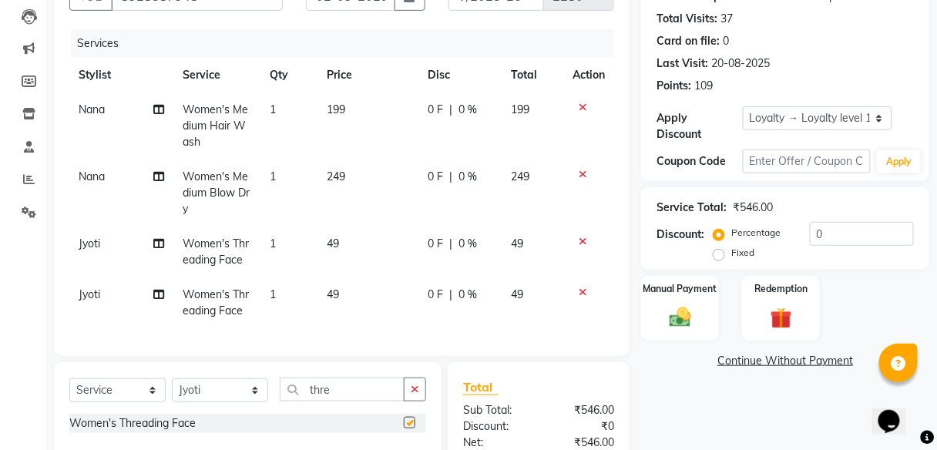
checkbox input "false"
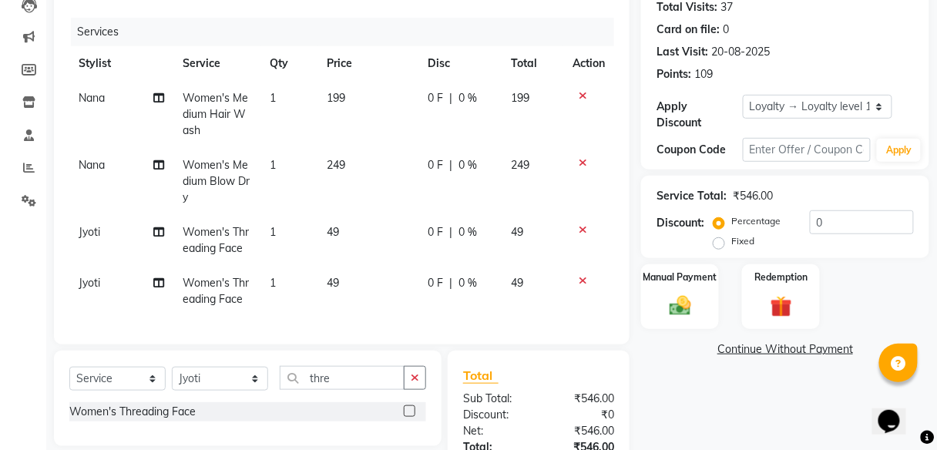
scroll to position [173, 0]
click at [439, 233] on span "0 F" at bounding box center [435, 232] width 15 height 16
select select "89801"
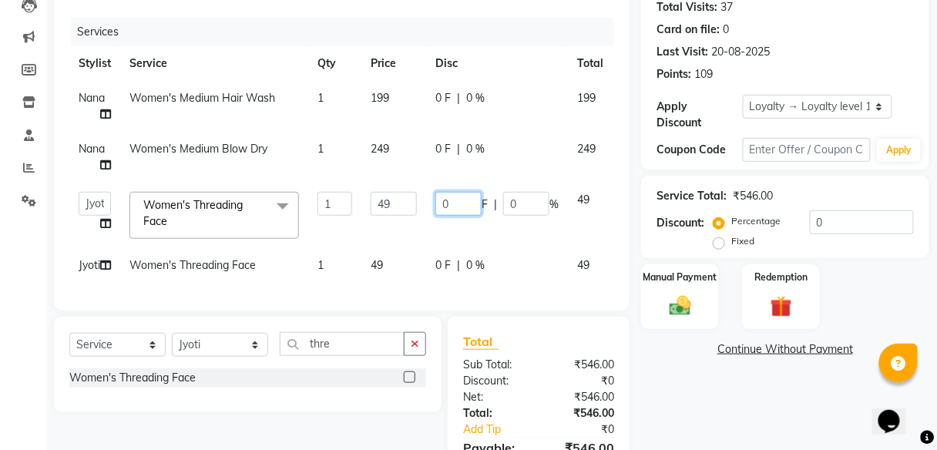
click at [465, 197] on input "0" at bounding box center [458, 204] width 46 height 24
type input "09"
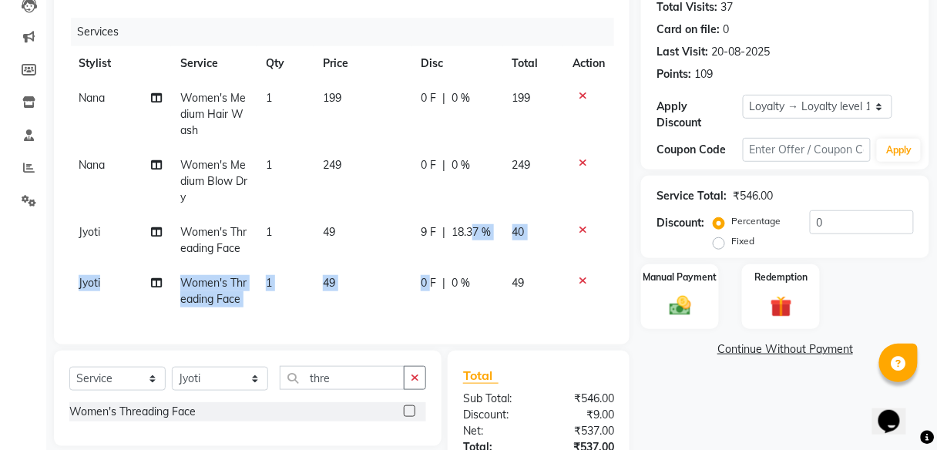
drag, startPoint x: 472, startPoint y: 262, endPoint x: 428, endPoint y: 277, distance: 46.3
click at [428, 277] on div "0 F | 0 %" at bounding box center [457, 283] width 72 height 16
select select "89801"
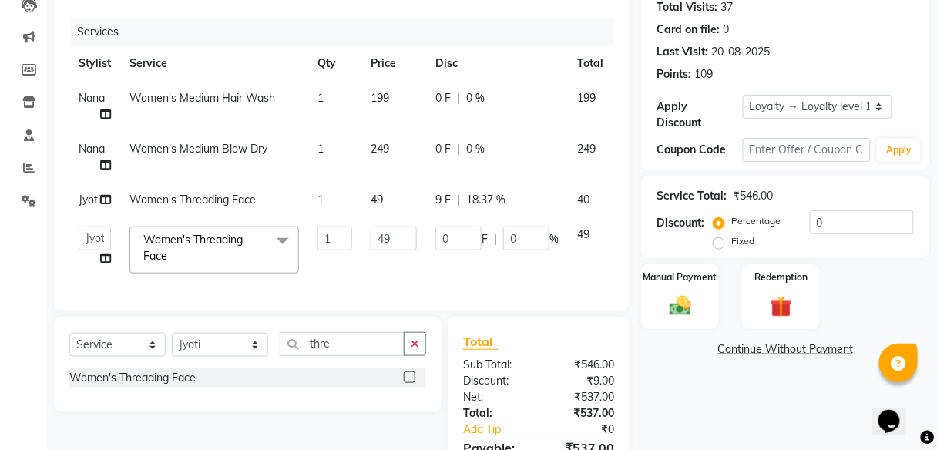
click at [428, 277] on td "0 F | 0 %" at bounding box center [497, 250] width 142 height 66
click at [452, 250] on input "0" at bounding box center [458, 239] width 46 height 24
type input "09"
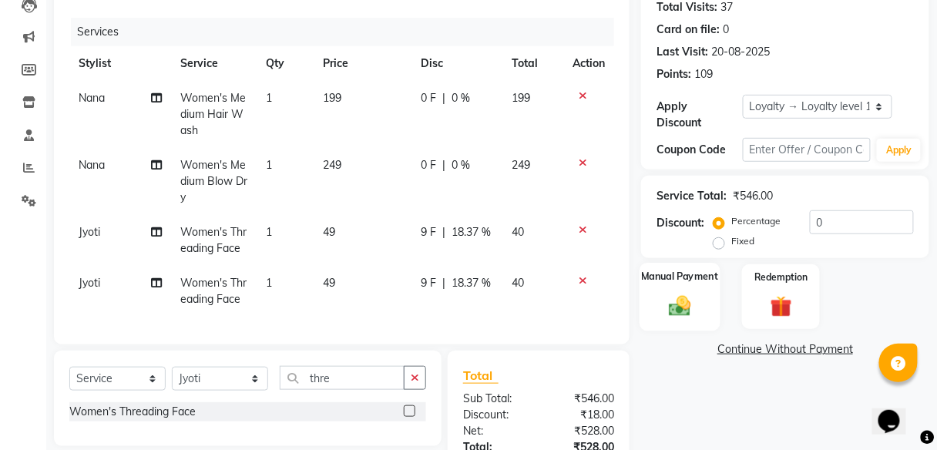
click at [685, 274] on label "Manual Payment" at bounding box center [680, 276] width 77 height 15
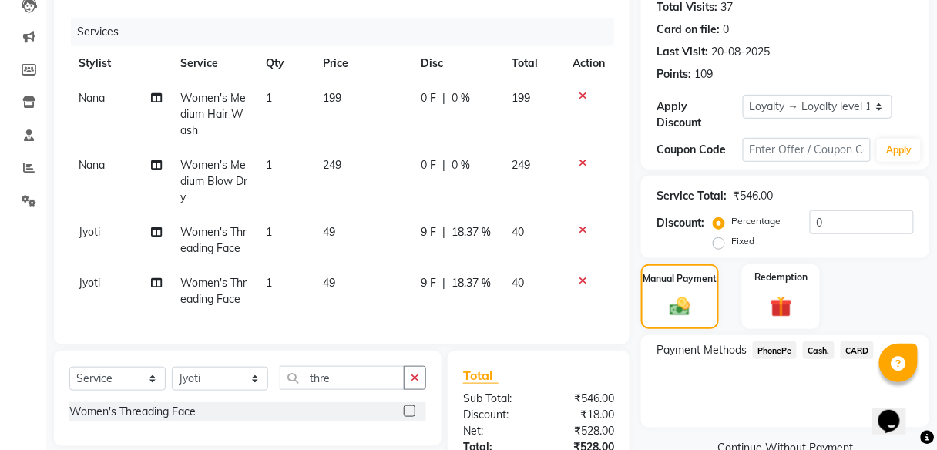
click at [774, 347] on span "PhonePe" at bounding box center [775, 350] width 44 height 18
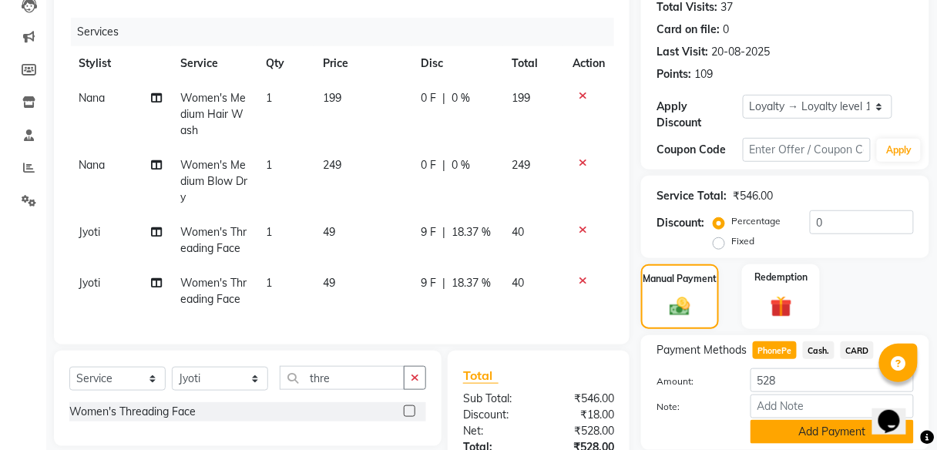
click at [804, 426] on button "Add Payment" at bounding box center [832, 432] width 163 height 24
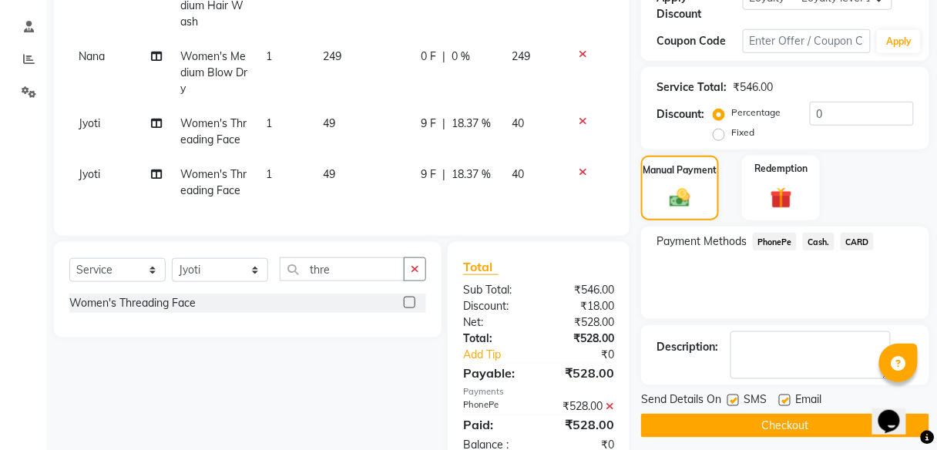
scroll to position [284, 0]
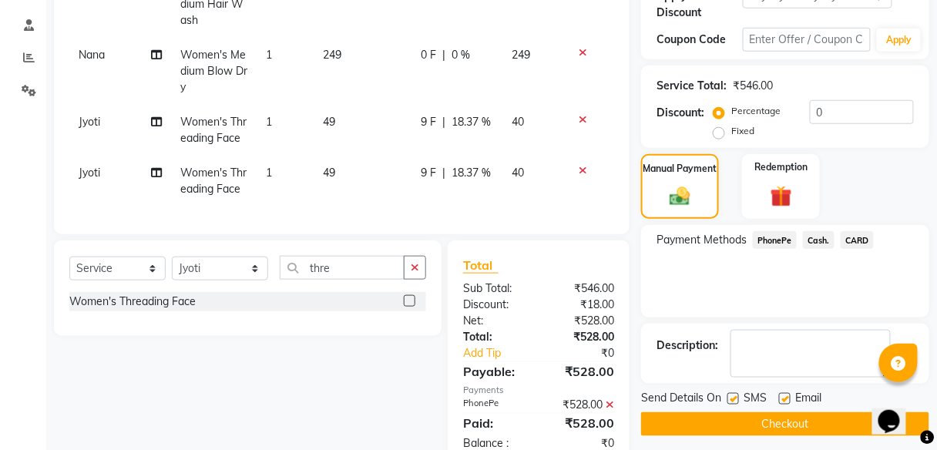
click at [805, 425] on button "Checkout" at bounding box center [785, 424] width 288 height 24
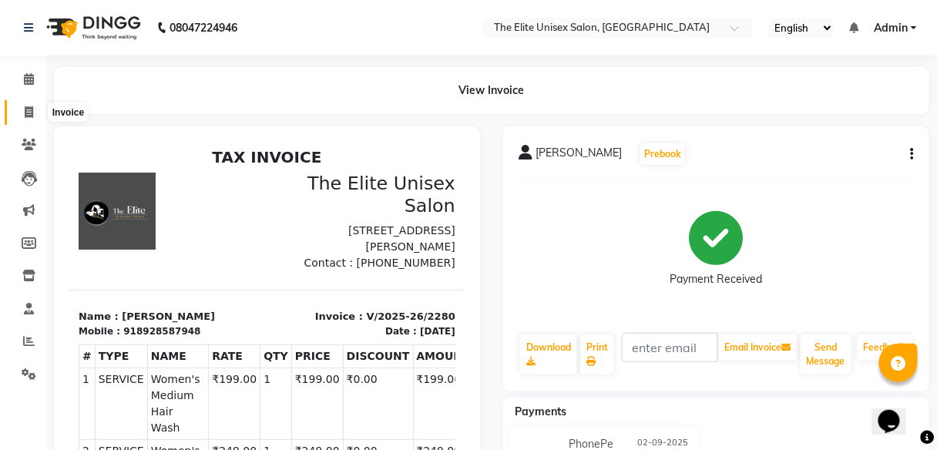
click at [25, 109] on icon at bounding box center [29, 112] width 8 height 12
select select "service"
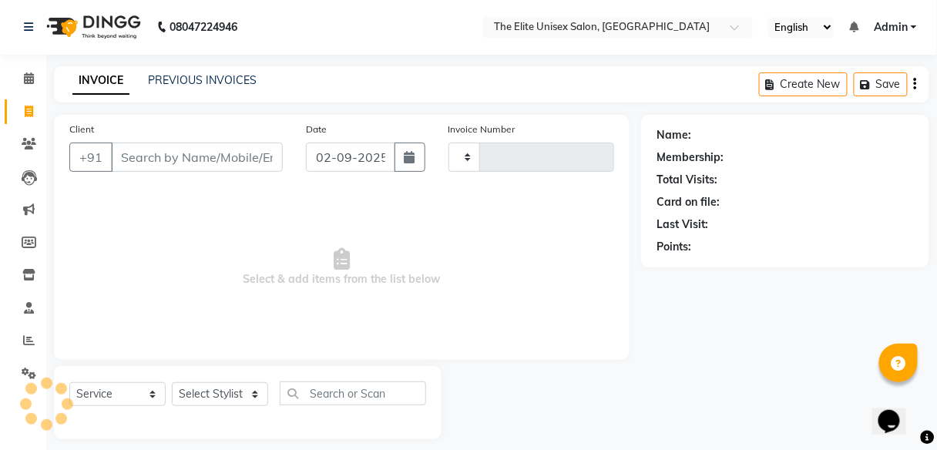
type input "2281"
select select "7086"
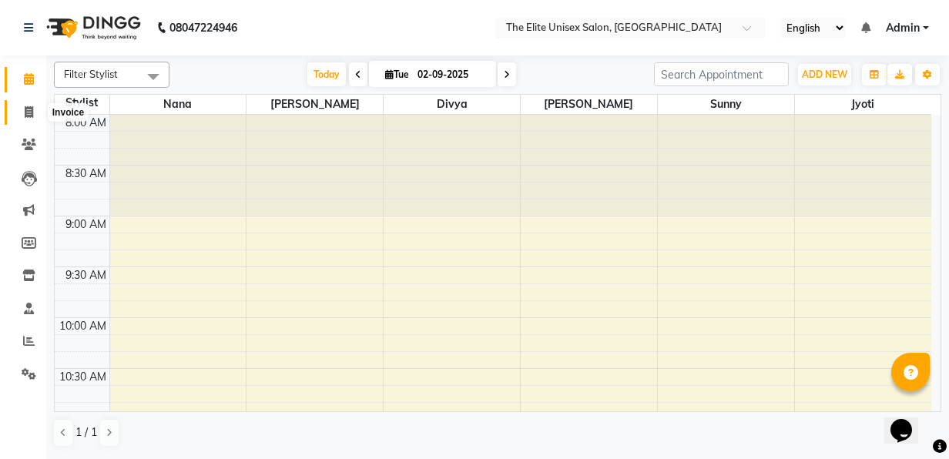
click at [26, 110] on icon at bounding box center [29, 112] width 8 height 12
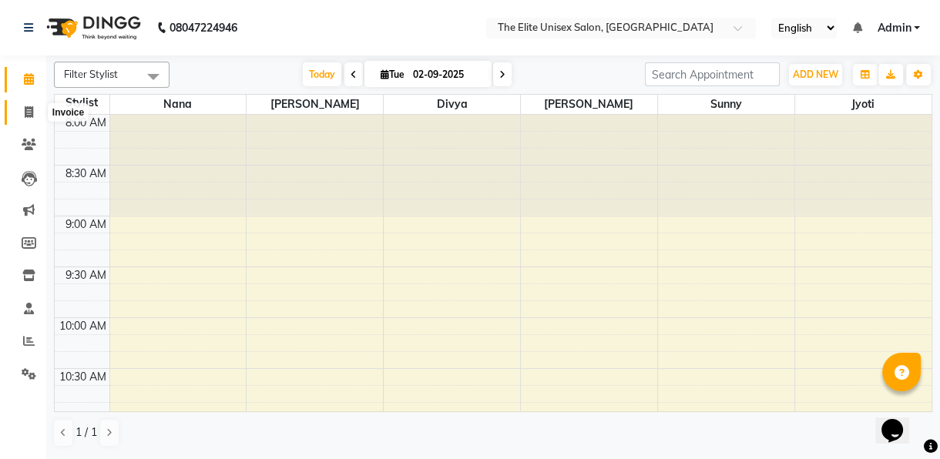
select select "7086"
select select "service"
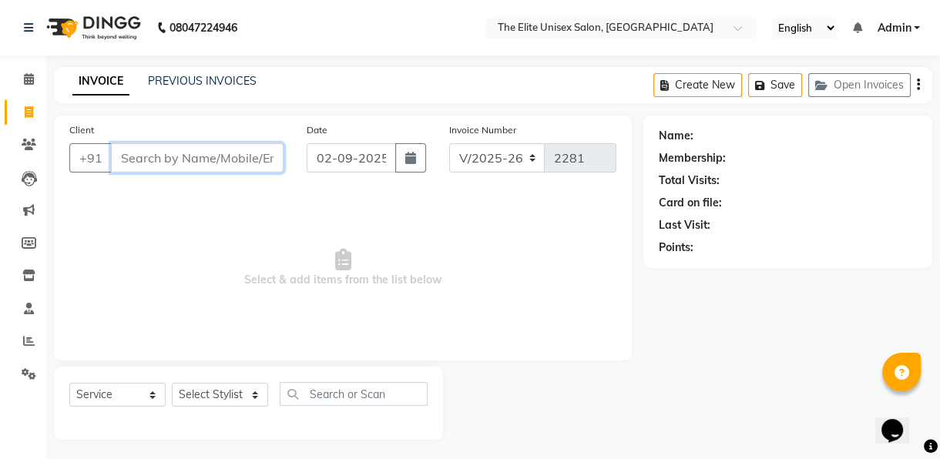
click at [164, 161] on input "Client" at bounding box center [197, 157] width 173 height 29
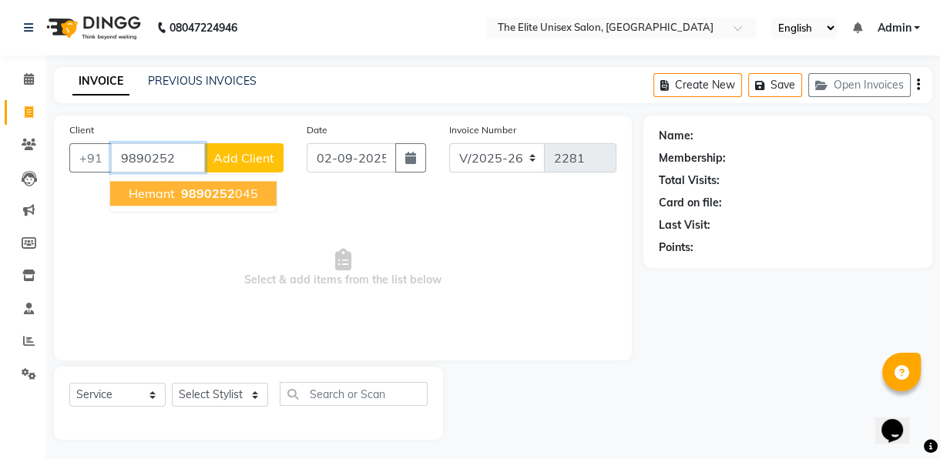
click at [203, 197] on span "9890252" at bounding box center [208, 193] width 54 height 15
type input "9890252045"
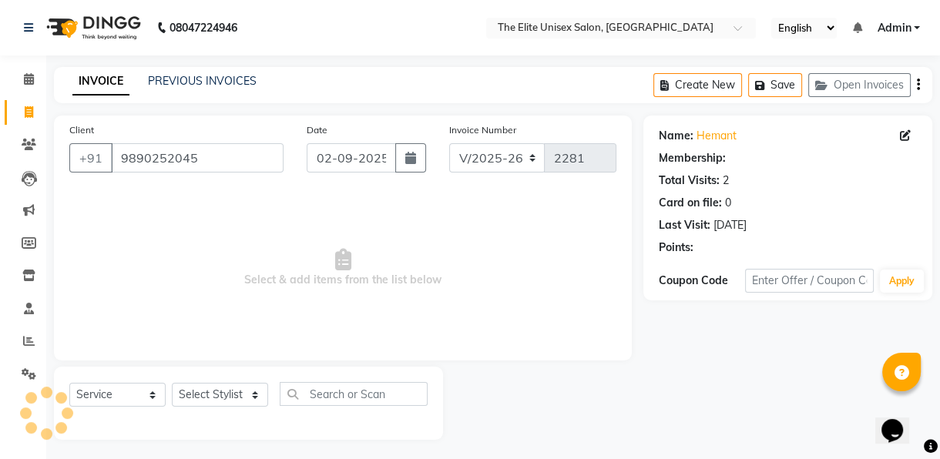
select select "1: Object"
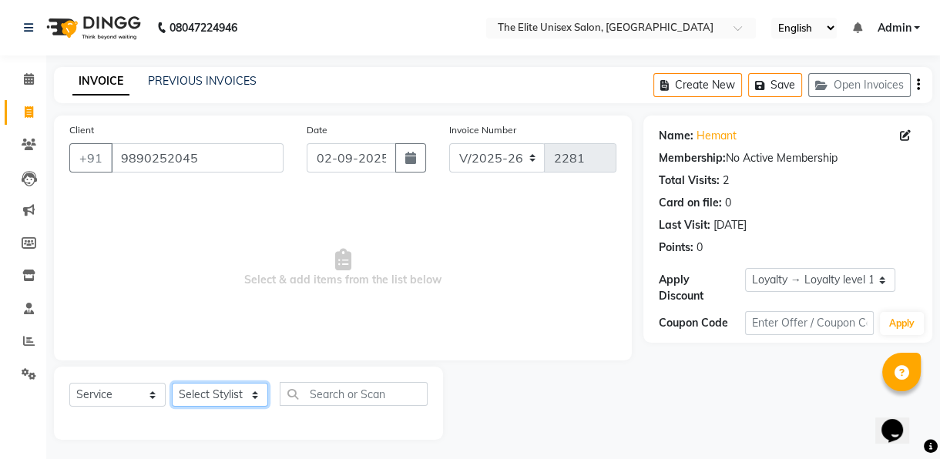
click at [216, 391] on select "Select Stylist [PERSON_NAME] Sunny" at bounding box center [220, 395] width 96 height 24
select select "85942"
click at [172, 383] on select "Select Stylist [PERSON_NAME] Sunny" at bounding box center [220, 395] width 96 height 24
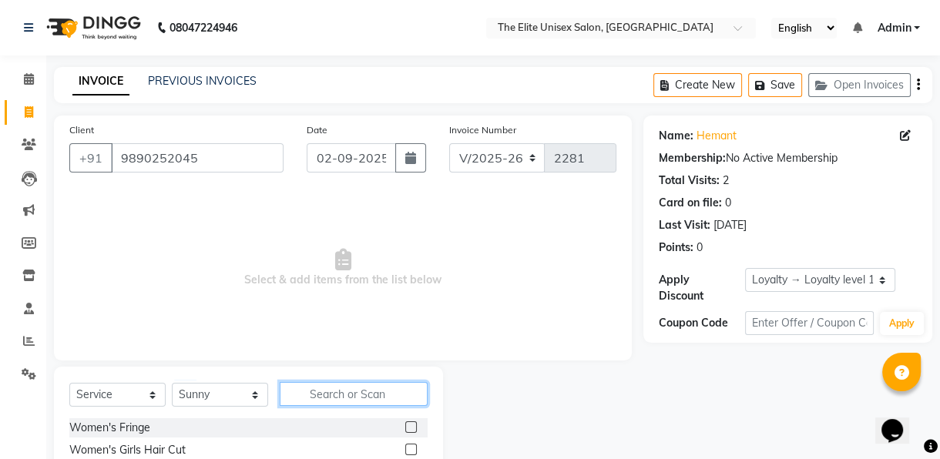
click at [350, 396] on input "text" at bounding box center [354, 394] width 148 height 24
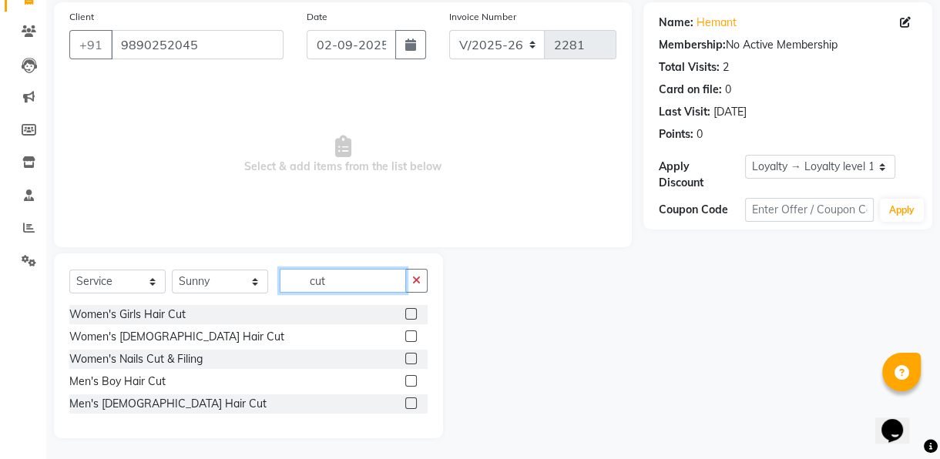
scroll to position [114, 0]
type input "cut"
click at [408, 398] on label at bounding box center [411, 403] width 12 height 12
click at [408, 398] on input "checkbox" at bounding box center [410, 403] width 10 height 10
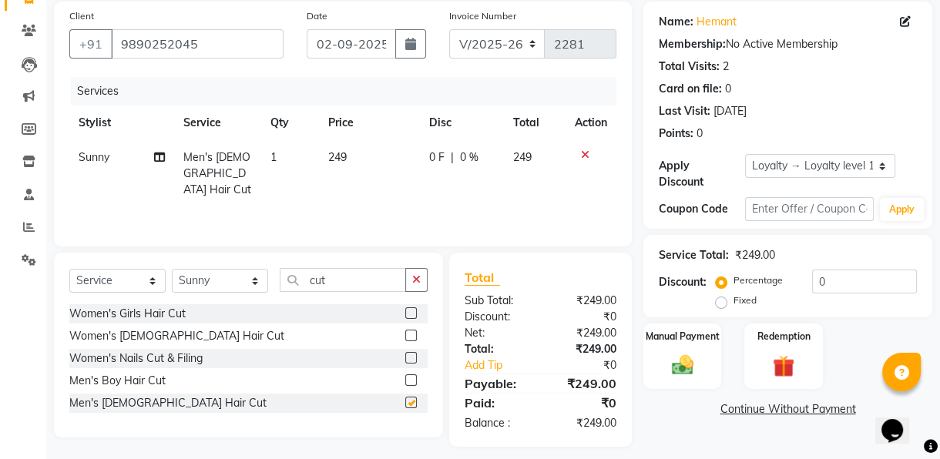
checkbox input "false"
click at [432, 152] on span "0 F" at bounding box center [436, 157] width 15 height 16
select select "85942"
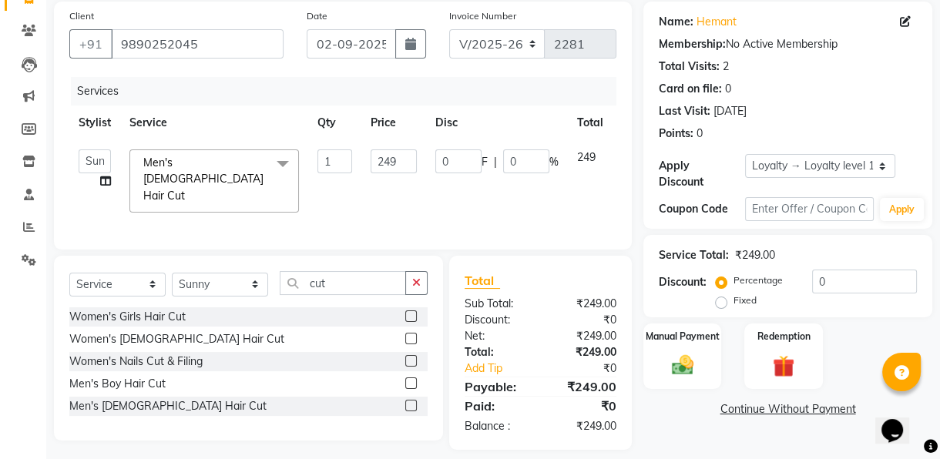
click at [432, 152] on td "0 F | 0 %" at bounding box center [497, 181] width 142 height 82
click at [451, 157] on input "0" at bounding box center [458, 161] width 46 height 24
type input "049"
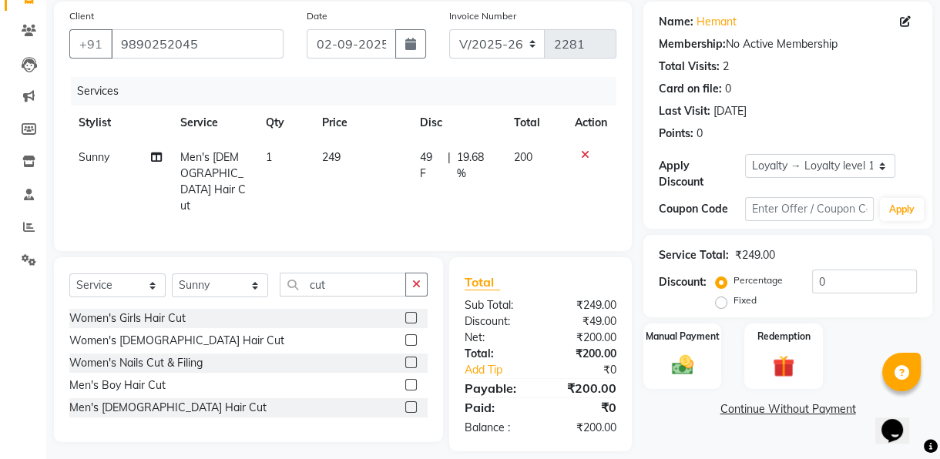
click at [328, 155] on span "249" at bounding box center [331, 157] width 18 height 14
select select "85942"
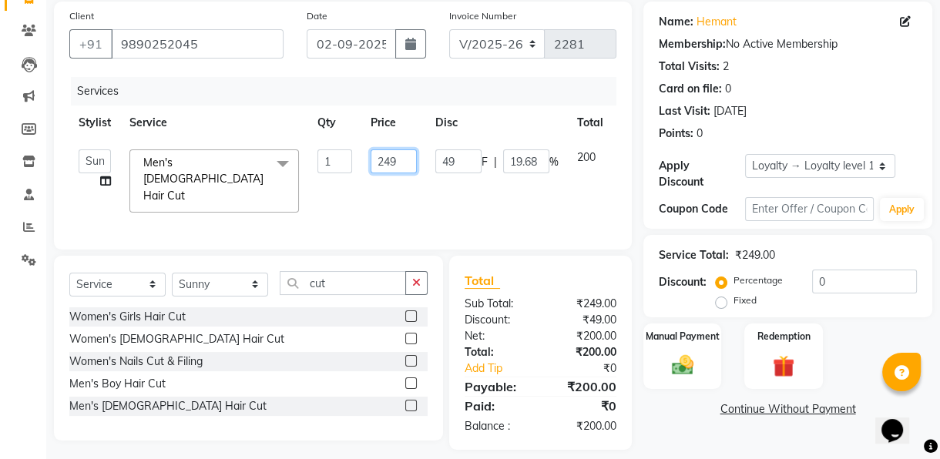
click at [393, 158] on input "249" at bounding box center [394, 161] width 46 height 24
type input "200"
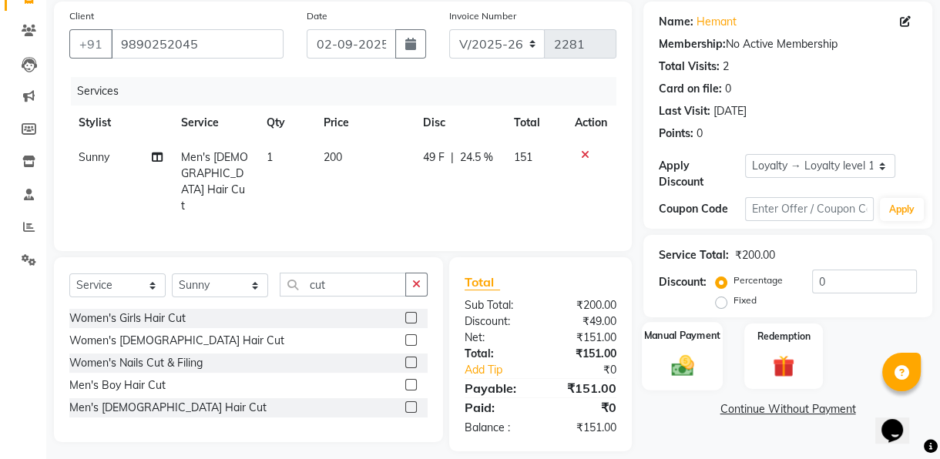
click at [671, 333] on label "Manual Payment" at bounding box center [682, 335] width 77 height 15
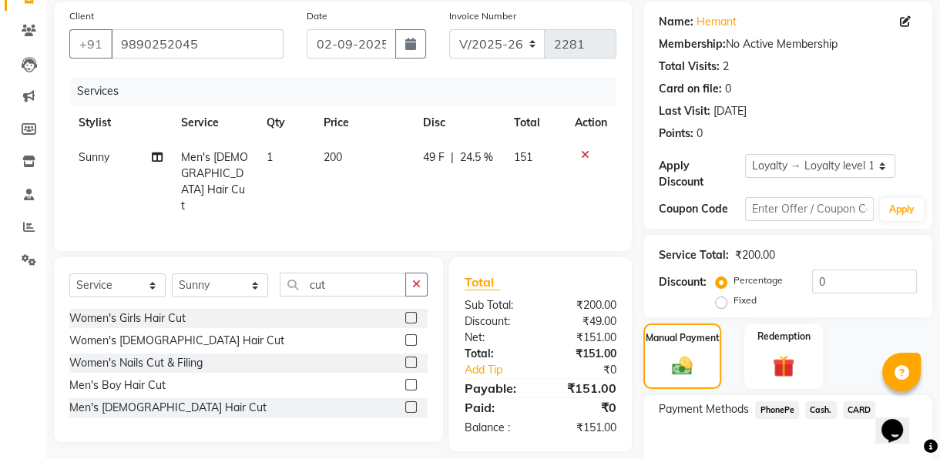
click at [410, 398] on div at bounding box center [416, 407] width 22 height 19
click at [408, 401] on label at bounding box center [411, 407] width 12 height 12
click at [408, 403] on input "checkbox" at bounding box center [410, 408] width 10 height 10
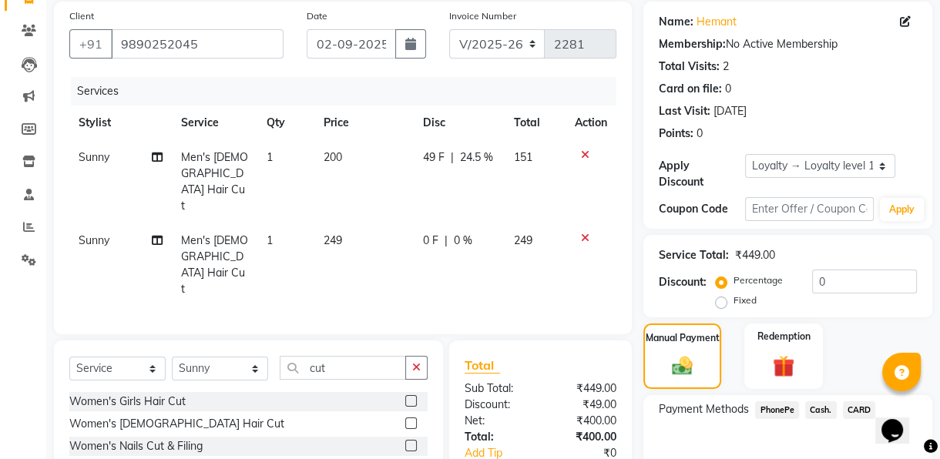
checkbox input "false"
click at [680, 336] on label "Manual Payment" at bounding box center [682, 337] width 77 height 15
click at [680, 349] on div "Manual Payment" at bounding box center [682, 356] width 81 height 69
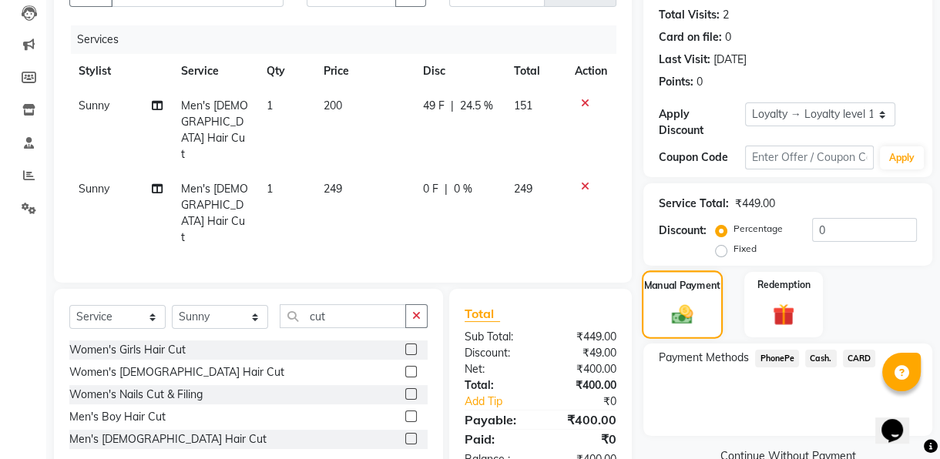
scroll to position [196, 0]
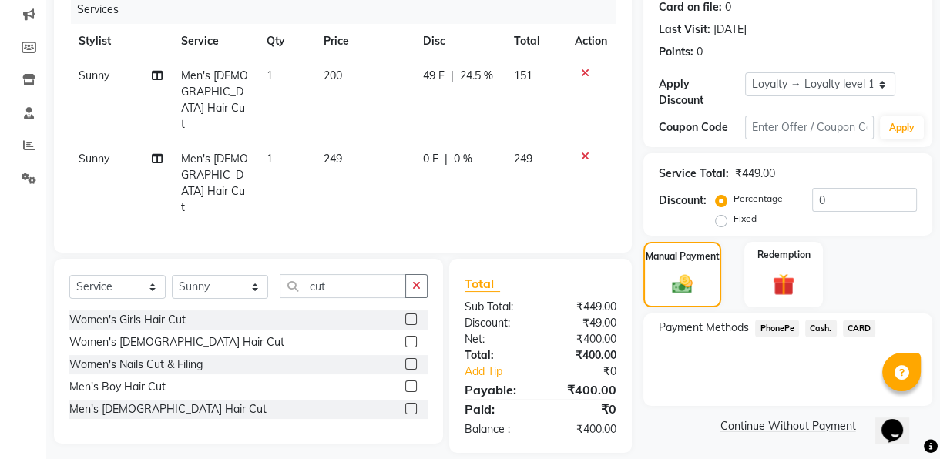
click at [767, 325] on span "PhonePe" at bounding box center [777, 329] width 44 height 18
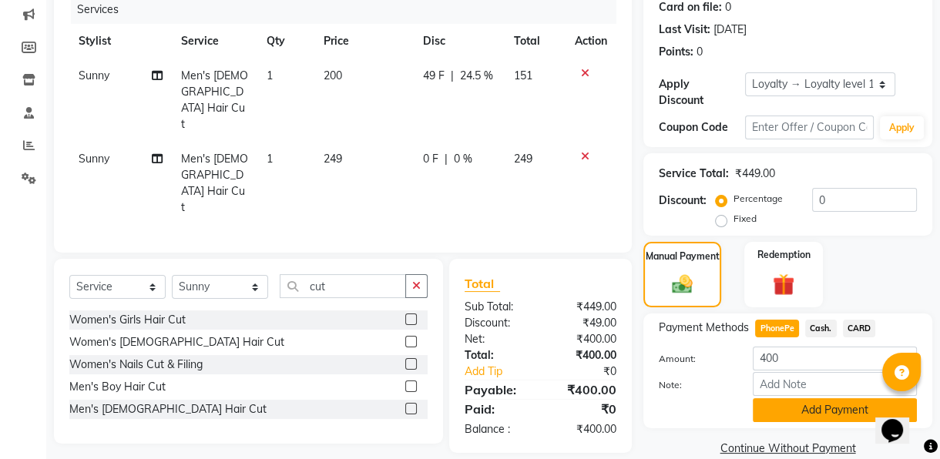
click at [793, 401] on button "Add Payment" at bounding box center [835, 410] width 164 height 24
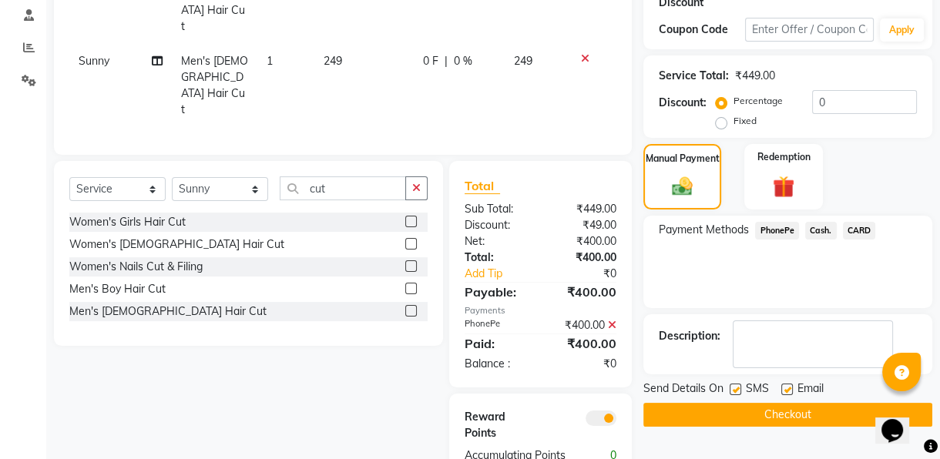
scroll to position [296, 0]
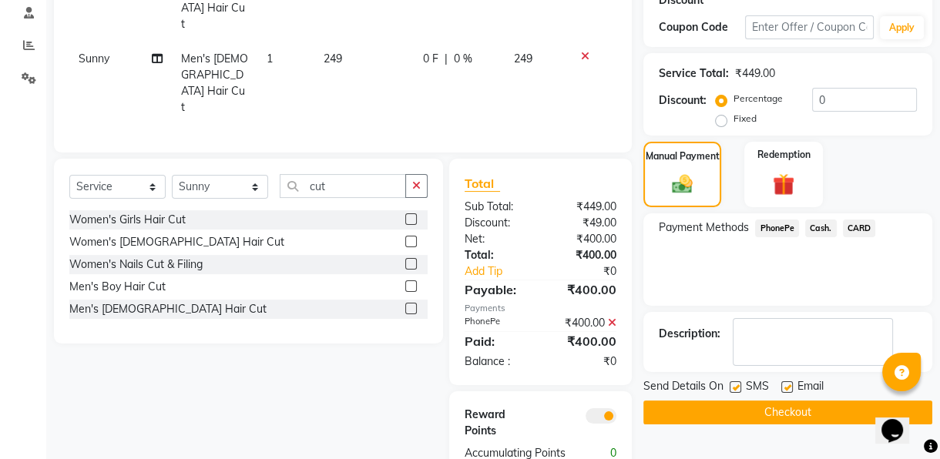
click at [792, 405] on button "Checkout" at bounding box center [787, 413] width 289 height 24
